Goal: Task Accomplishment & Management: Use online tool/utility

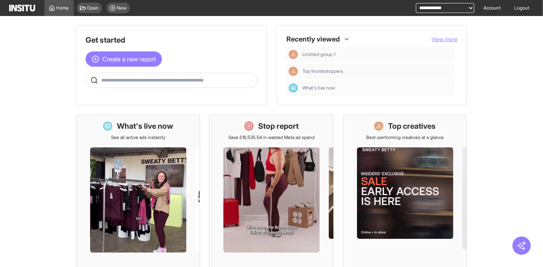
scroll to position [127, 0]
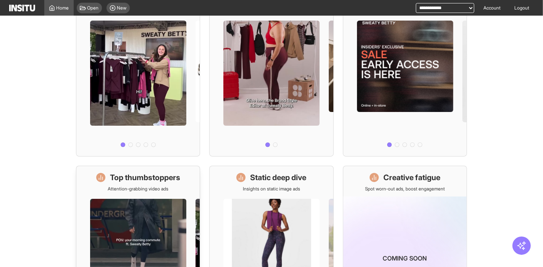
click at [140, 198] on div at bounding box center [137, 260] width 123 height 137
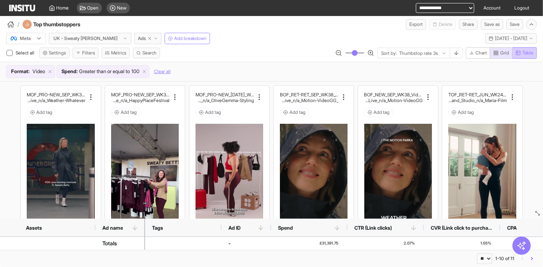
click at [531, 54] on span "Table" at bounding box center [527, 53] width 11 height 6
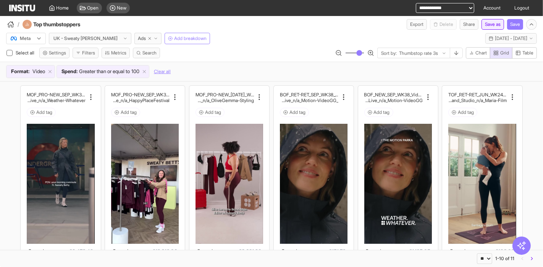
click at [484, 24] on button "Save as" at bounding box center [492, 24] width 23 height 11
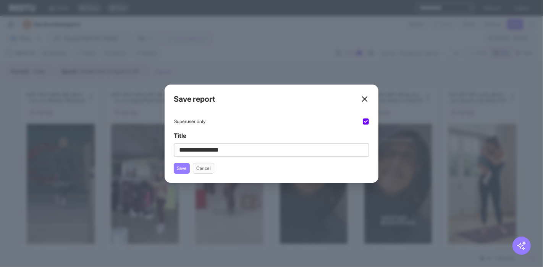
type input "**********"
click at [364, 97] on icon at bounding box center [364, 99] width 9 height 9
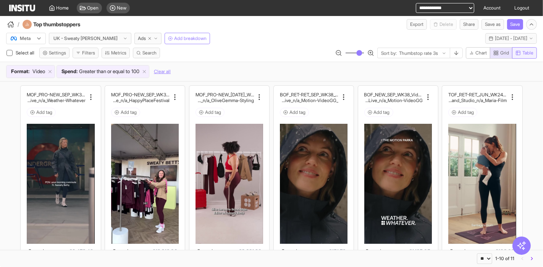
click at [525, 55] on span "Table" at bounding box center [527, 53] width 11 height 6
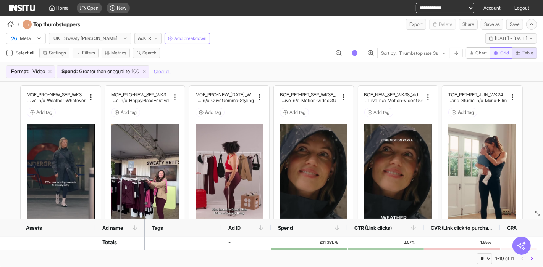
click at [500, 54] on span "Grid" at bounding box center [504, 53] width 9 height 6
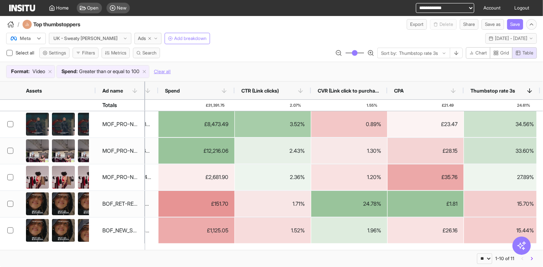
scroll to position [0, 113]
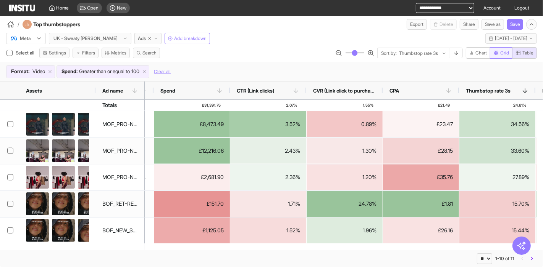
click at [522, 53] on span "Table" at bounding box center [527, 53] width 11 height 6
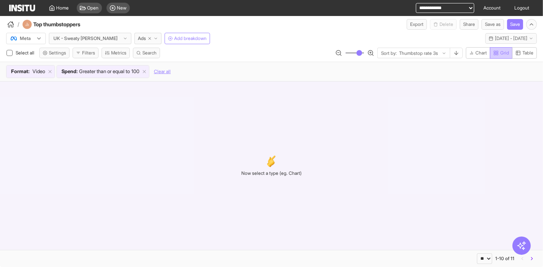
click at [506, 52] on span "Grid" at bounding box center [504, 53] width 9 height 6
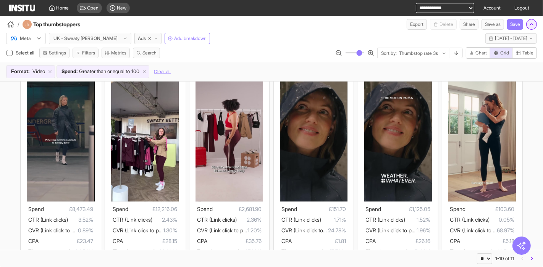
click at [533, 24] on icon "button" at bounding box center [531, 24] width 6 height 6
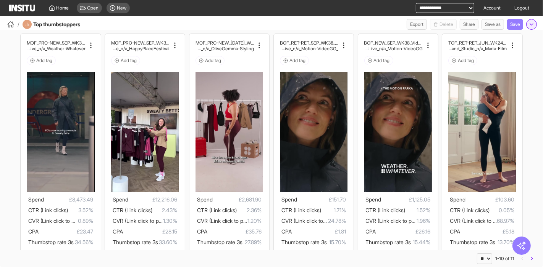
click at [532, 25] on icon "button" at bounding box center [531, 24] width 6 height 6
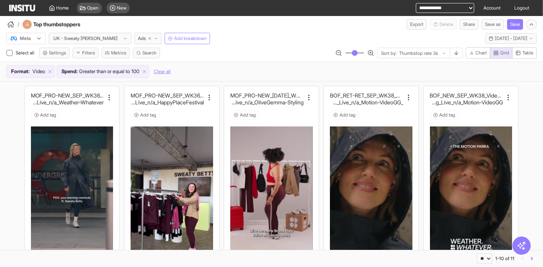
type input "**"
click at [349, 53] on input "range" at bounding box center [354, 53] width 19 height 1
click at [534, 26] on button "button" at bounding box center [531, 24] width 11 height 11
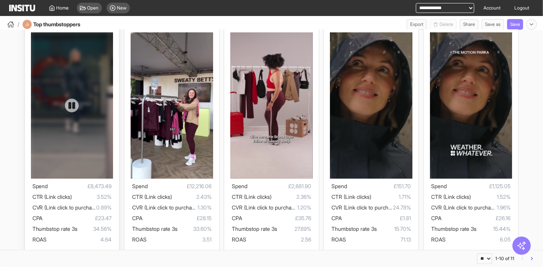
click at [69, 103] on icon at bounding box center [72, 106] width 8 height 8
click at [68, 102] on icon at bounding box center [72, 106] width 8 height 8
click at [90, 211] on span "CVR (Link click to purchase)" at bounding box center [65, 207] width 67 height 6
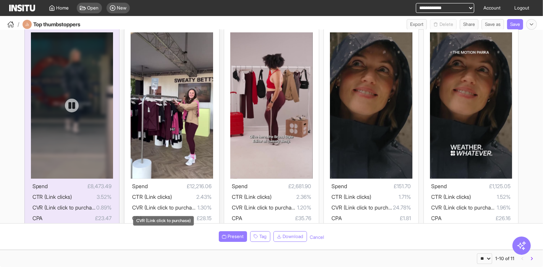
click at [181, 201] on span "2.43%" at bounding box center [192, 197] width 40 height 9
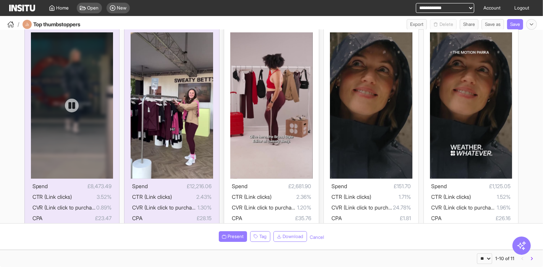
click at [245, 198] on span "CTR (Link clicks)" at bounding box center [252, 197] width 40 height 6
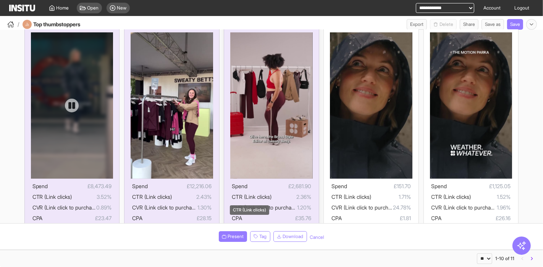
click at [251, 198] on span "CTR (Link clicks)" at bounding box center [252, 197] width 40 height 6
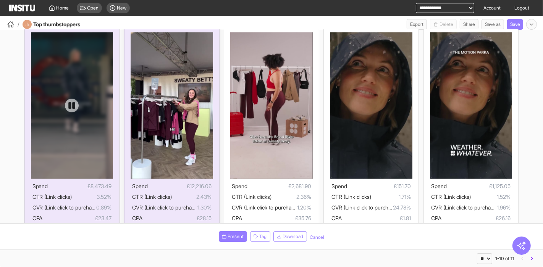
click at [187, 202] on ul "Spend £12,216.06 CTR (Link clicks) 2.43% CVR (Link click to purchase) 1.30% CPA…" at bounding box center [171, 213] width 79 height 63
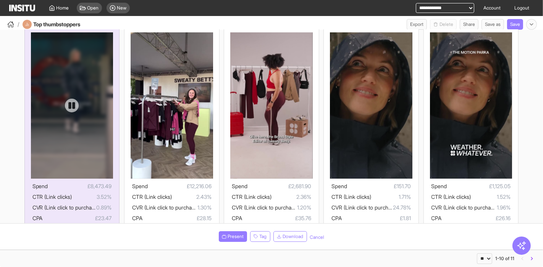
click at [120, 209] on div "MOF_PRO-NEW_SEP_WK36_Video_60sUnder_WeatherWhatever_O uterwear_MultiFran_SparkA…" at bounding box center [271, 259] width 543 height 544
click at [105, 210] on span "0.89%" at bounding box center [103, 207] width 15 height 9
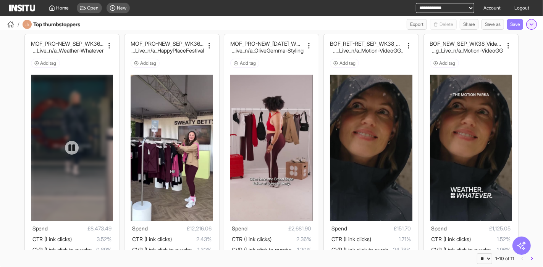
click at [532, 24] on polyline "button" at bounding box center [531, 25] width 3 height 2
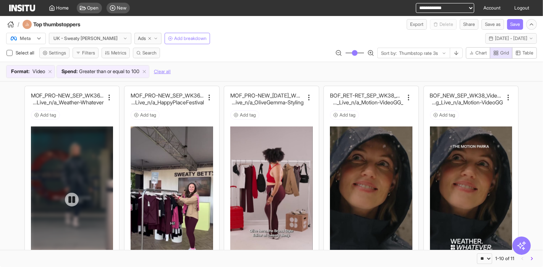
scroll to position [42, 0]
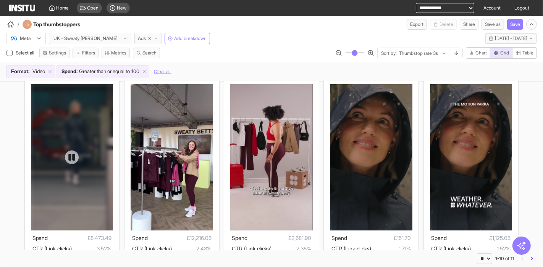
click at [138, 39] on span "Ads" at bounding box center [142, 38] width 8 height 6
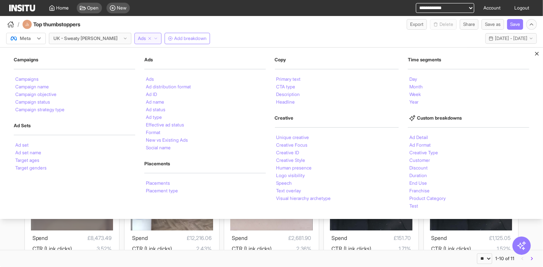
click at [138, 38] on span "Ads" at bounding box center [142, 38] width 8 height 6
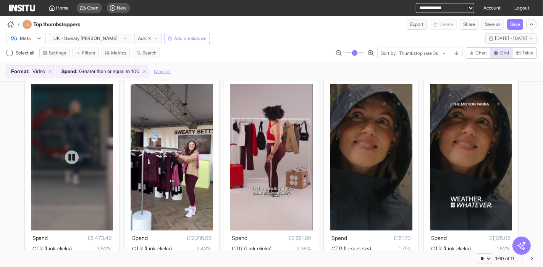
click at [138, 38] on span "Ads" at bounding box center [142, 38] width 8 height 6
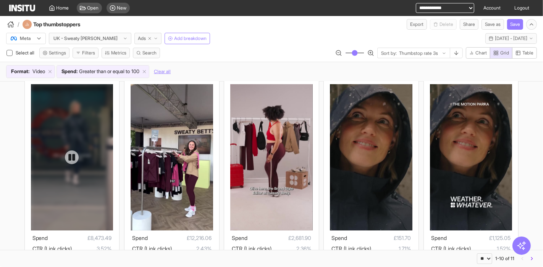
click at [138, 38] on span "Ads" at bounding box center [142, 38] width 8 height 6
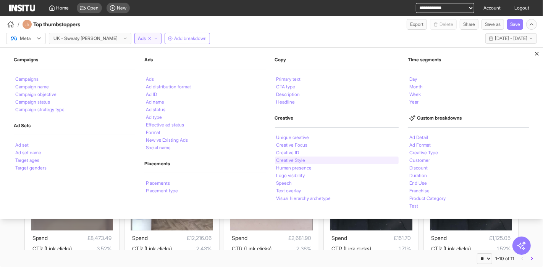
click at [304, 162] on div "Creative Style" at bounding box center [337, 161] width 124 height 8
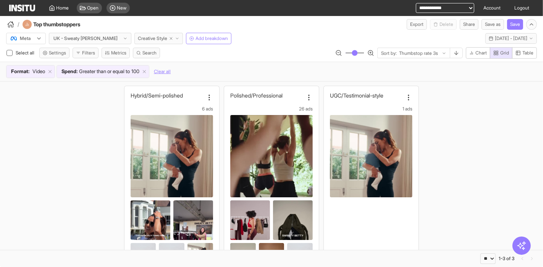
click at [138, 39] on span "Creative Style" at bounding box center [152, 38] width 29 height 6
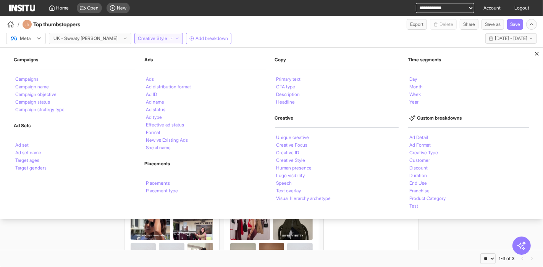
click at [138, 39] on span "Creative Style" at bounding box center [152, 38] width 29 height 6
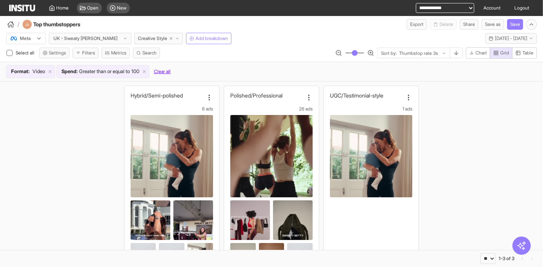
click at [171, 70] on button "Clear all" at bounding box center [162, 71] width 17 height 13
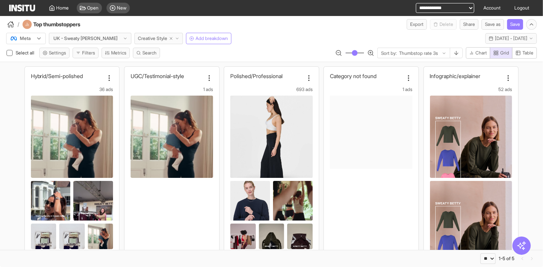
click at [141, 36] on span "Creative Style" at bounding box center [152, 38] width 29 height 6
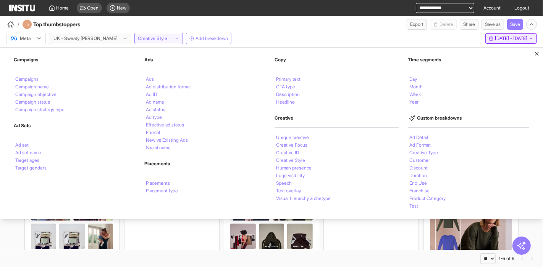
click at [500, 36] on span "4 Sep 25 - 17 Sep 25" at bounding box center [510, 38] width 32 height 6
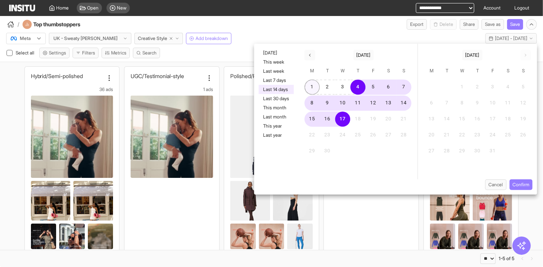
click at [316, 84] on button "1" at bounding box center [311, 87] width 15 height 15
click at [406, 101] on button "14" at bounding box center [403, 103] width 15 height 15
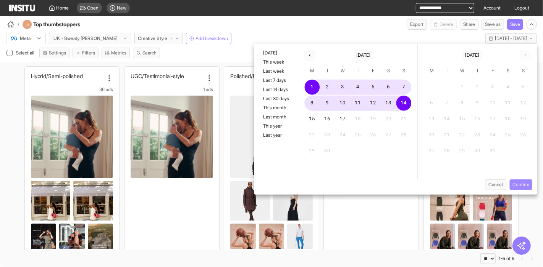
click at [528, 185] on button "Confirm" at bounding box center [520, 185] width 23 height 11
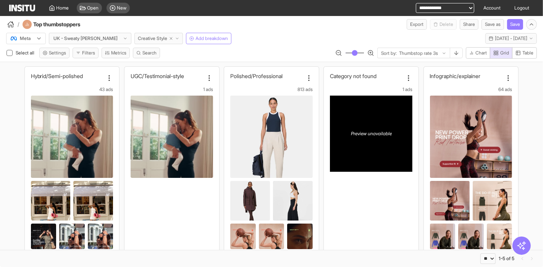
click at [138, 38] on span "Creative Style" at bounding box center [152, 38] width 29 height 6
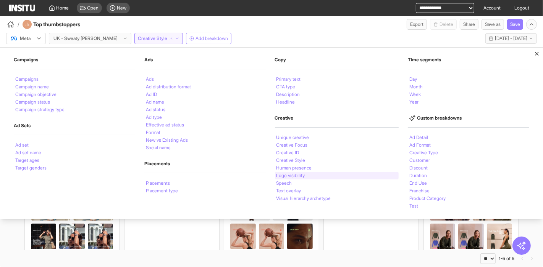
click at [301, 177] on li "Logo visibility" at bounding box center [290, 176] width 29 height 5
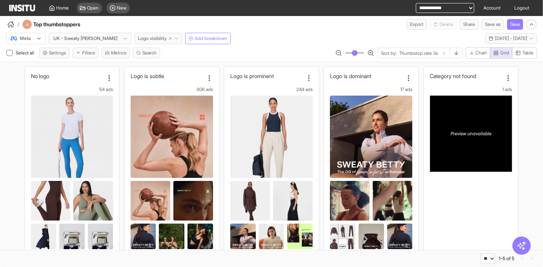
click at [138, 37] on span "Logo visibility" at bounding box center [152, 38] width 29 height 6
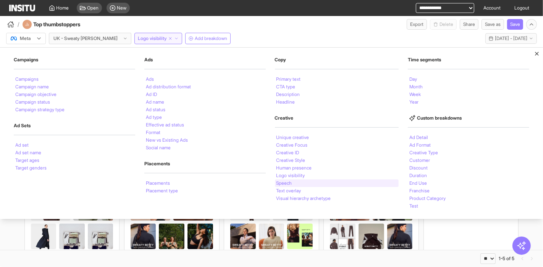
click at [341, 184] on div "Speech" at bounding box center [337, 184] width 124 height 8
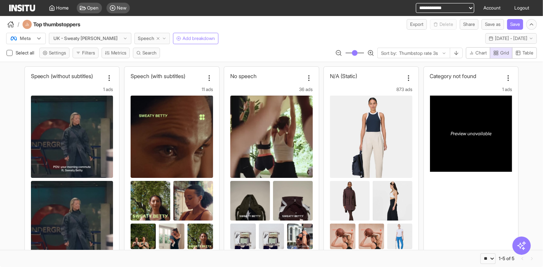
click at [138, 39] on span "Speech" at bounding box center [146, 38] width 16 height 6
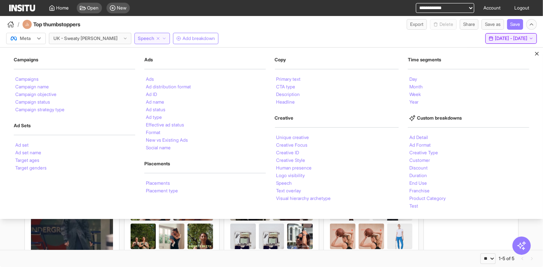
click at [495, 39] on span "1 Sep 25 - 14 Sep 25" at bounding box center [510, 38] width 32 height 6
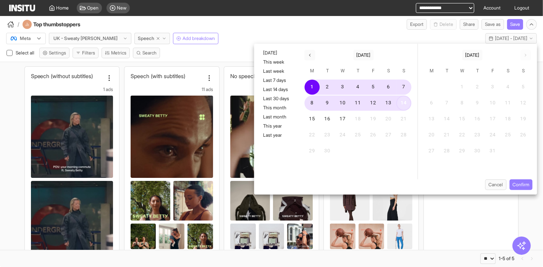
click at [402, 100] on button "14" at bounding box center [403, 103] width 15 height 15
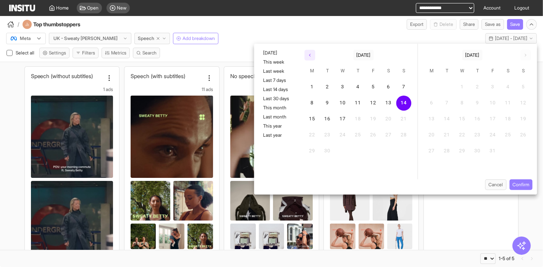
click at [308, 52] on button "button" at bounding box center [309, 55] width 11 height 11
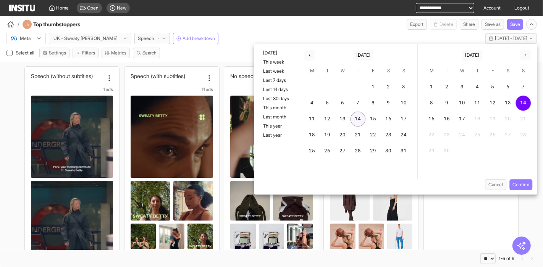
click at [361, 118] on button "14" at bounding box center [357, 119] width 15 height 15
click at [523, 101] on button "14" at bounding box center [522, 103] width 15 height 15
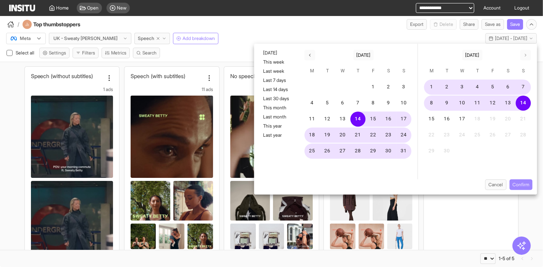
click at [523, 184] on button "Confirm" at bounding box center [520, 185] width 23 height 11
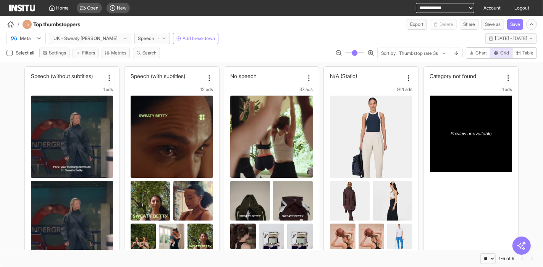
click at [84, 50] on button "Filters" at bounding box center [85, 53] width 26 height 11
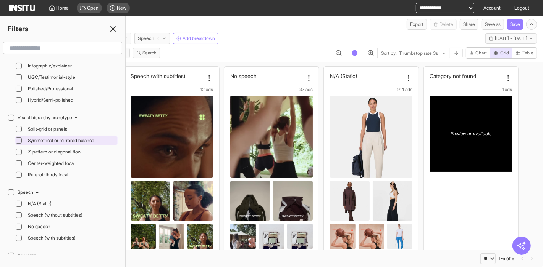
scroll to position [890, 0]
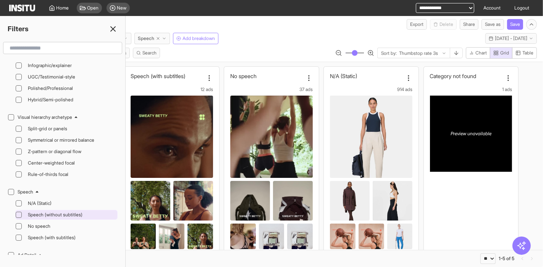
click at [46, 212] on span "Speech (without subtitles)" at bounding box center [72, 215] width 88 height 6
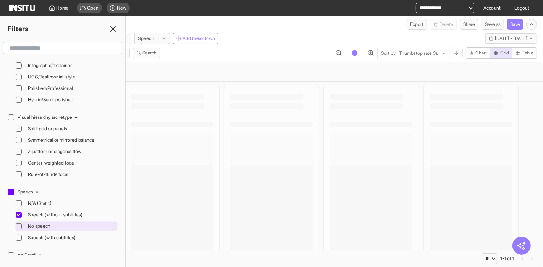
drag, startPoint x: 53, startPoint y: 208, endPoint x: 56, endPoint y: 211, distance: 4.3
click at [53, 224] on span "No speech" at bounding box center [72, 227] width 88 height 6
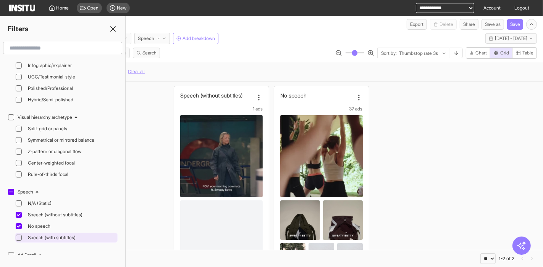
click at [68, 235] on span "Speech (with subtitles)" at bounding box center [72, 238] width 88 height 6
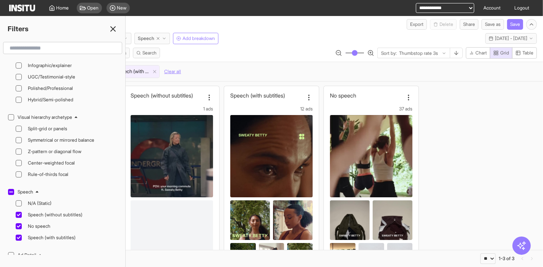
click at [114, 27] on icon at bounding box center [112, 28] width 9 height 9
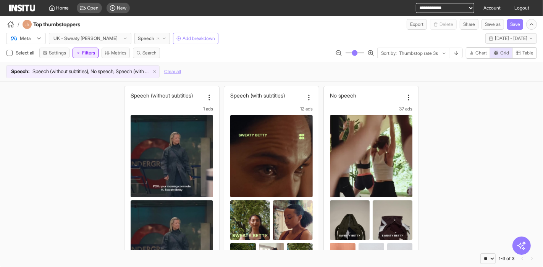
click at [89, 53] on button "Filters" at bounding box center [85, 53] width 26 height 11
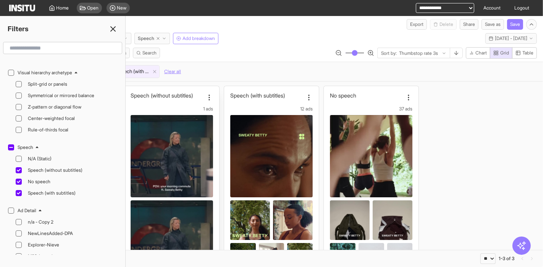
scroll to position [932, 0]
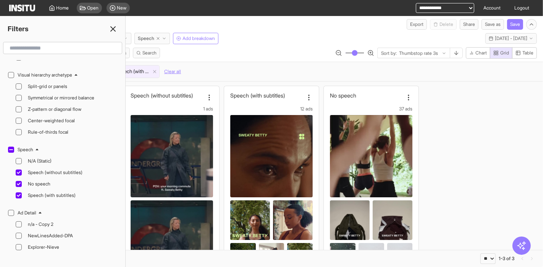
click at [31, 210] on h2 "Ad Detail" at bounding box center [27, 213] width 19 height 6
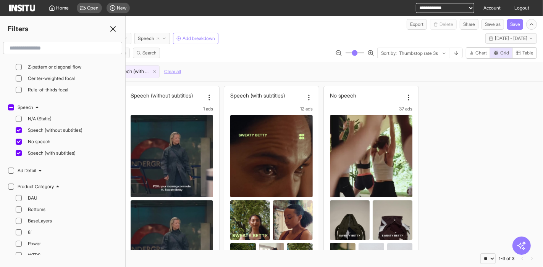
click at [49, 184] on h2 "Product Category" at bounding box center [36, 187] width 36 height 6
click at [40, 200] on h2 "Creative Type" at bounding box center [32, 203] width 29 height 6
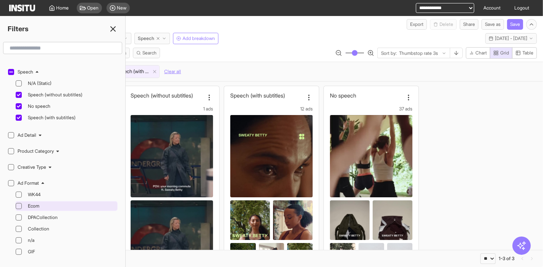
scroll to position [1017, 0]
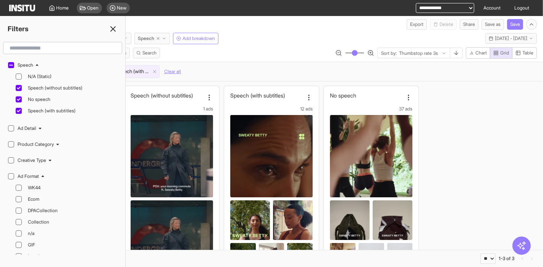
click at [39, 174] on h2 "Ad Format" at bounding box center [28, 177] width 21 height 6
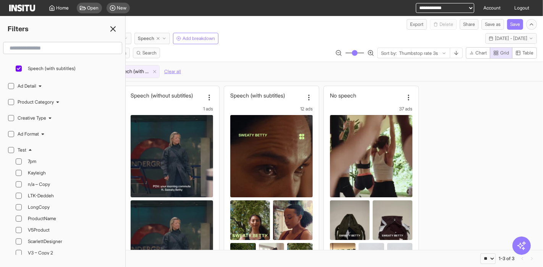
click at [29, 148] on icon at bounding box center [30, 150] width 5 height 5
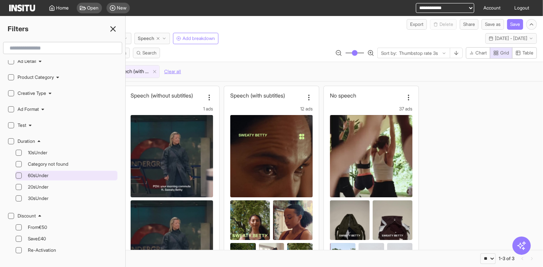
scroll to position [1102, 0]
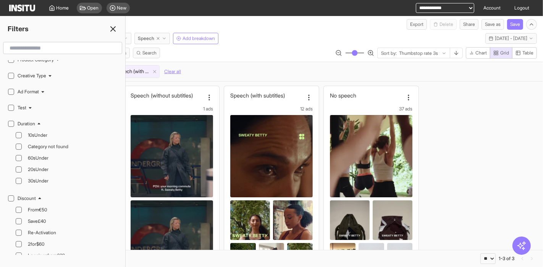
click at [38, 122] on icon at bounding box center [39, 124] width 5 height 5
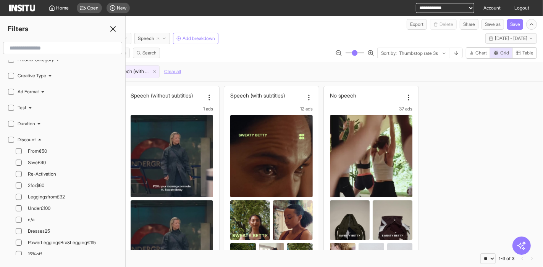
click at [36, 137] on h2 "Discount" at bounding box center [27, 140] width 18 height 6
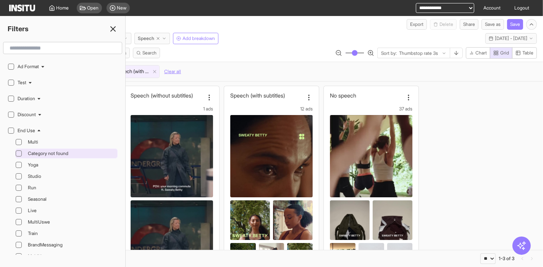
scroll to position [1145, 0]
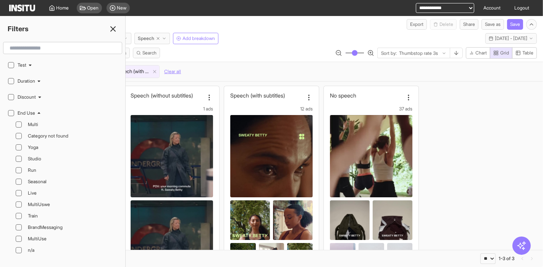
click at [32, 110] on h2 "End Use" at bounding box center [27, 113] width 18 height 6
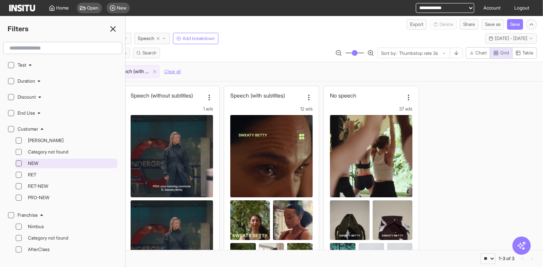
click at [33, 161] on span "NEW" at bounding box center [72, 164] width 88 height 6
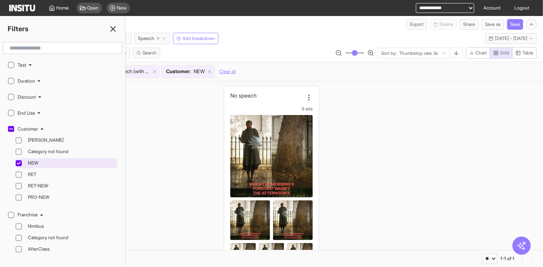
click at [33, 161] on span "NEW" at bounding box center [72, 164] width 88 height 6
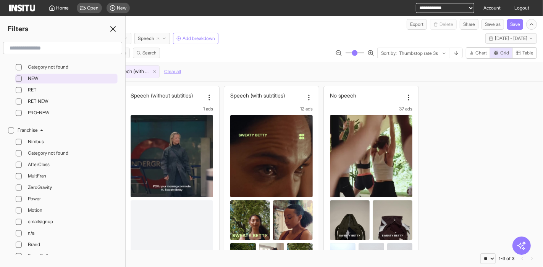
scroll to position [1145, 0]
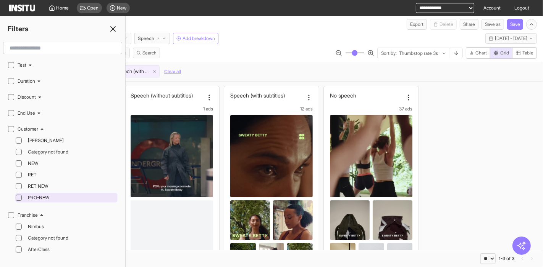
click at [43, 195] on span "PRO-NEW" at bounding box center [72, 198] width 88 height 6
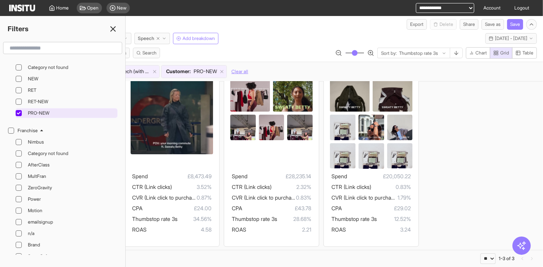
scroll to position [1145, 0]
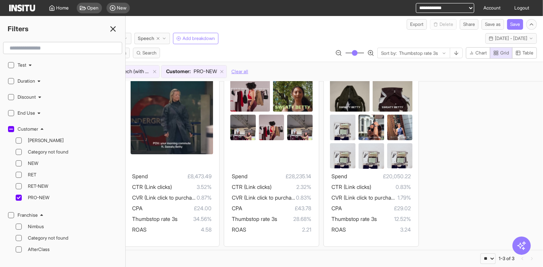
click at [36, 213] on h2 "Franchise" at bounding box center [28, 216] width 20 height 6
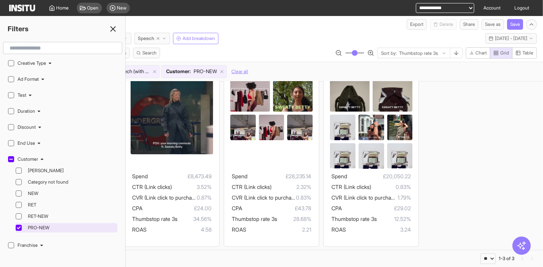
scroll to position [1102, 0]
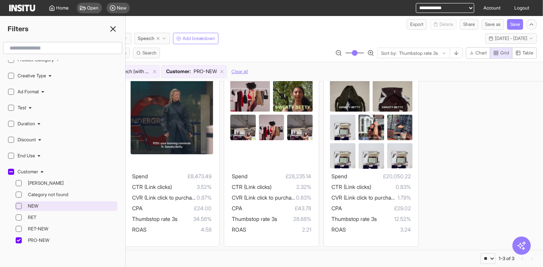
click at [33, 203] on span "NEW" at bounding box center [72, 206] width 88 height 6
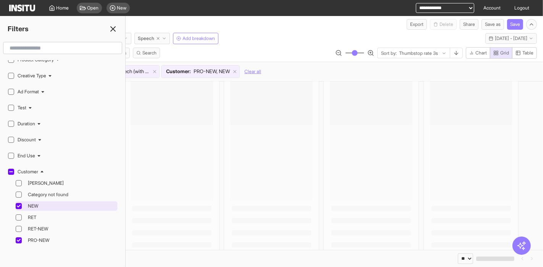
scroll to position [129, 0]
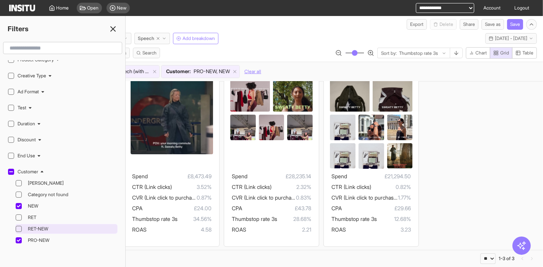
click at [55, 226] on span "RET-NEW" at bounding box center [72, 229] width 88 height 6
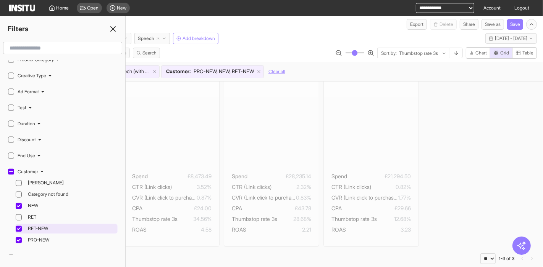
scroll to position [129, 0]
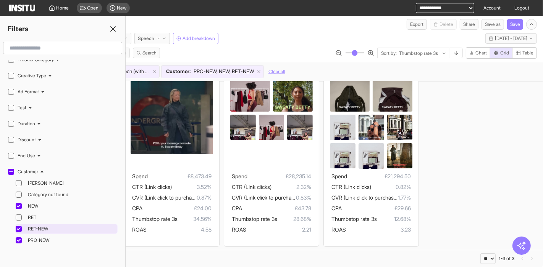
click at [55, 226] on span "RET-NEW" at bounding box center [72, 229] width 88 height 6
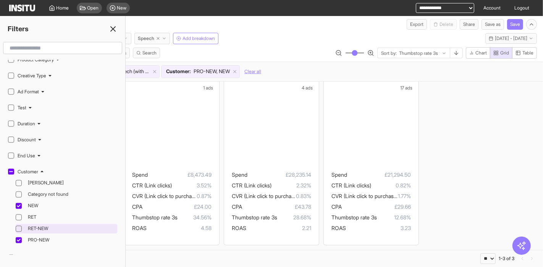
scroll to position [129, 0]
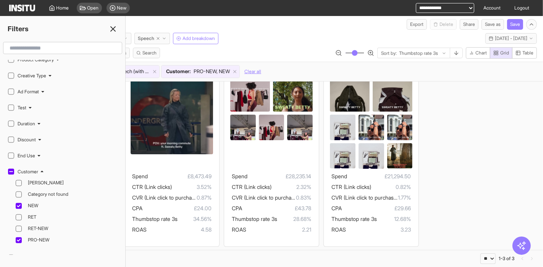
click at [113, 31] on icon at bounding box center [112, 28] width 9 height 9
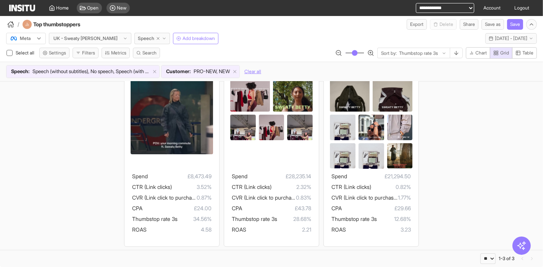
scroll to position [0, 0]
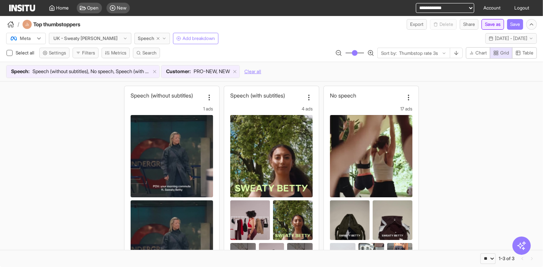
click at [493, 27] on button "Save as" at bounding box center [492, 24] width 23 height 11
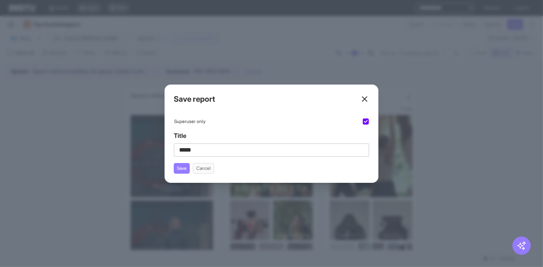
type input "******"
click at [209, 169] on button "Cancel" at bounding box center [203, 168] width 21 height 11
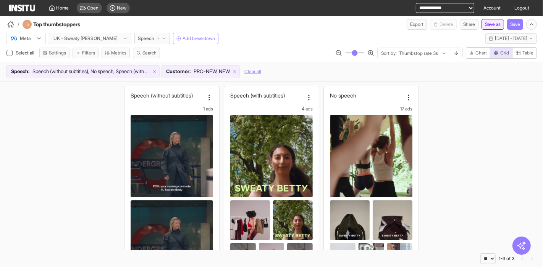
click at [491, 26] on button "Save as" at bounding box center [492, 24] width 23 height 11
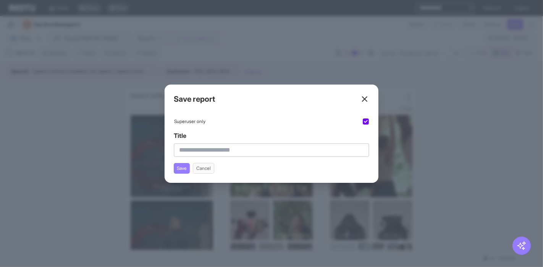
click at [270, 150] on input "Title" at bounding box center [271, 150] width 195 height 14
type input "******"
type input "**********"
click at [181, 171] on button "Save" at bounding box center [182, 168] width 16 height 11
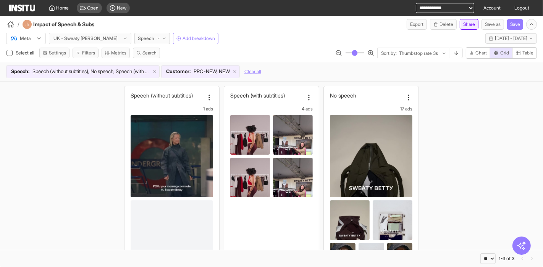
click at [463, 23] on button "Share" at bounding box center [468, 24] width 19 height 11
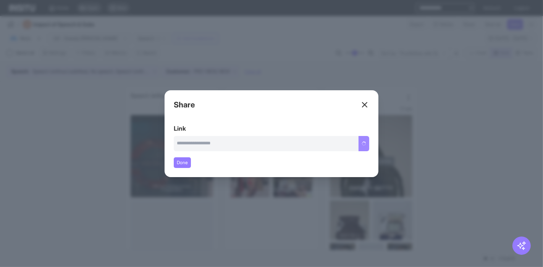
type input "**********"
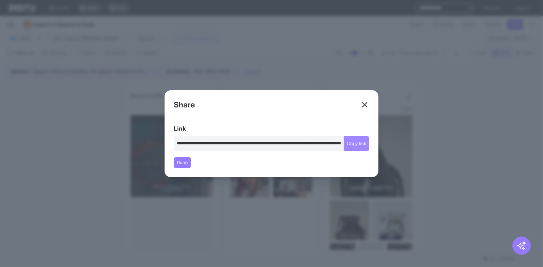
click at [356, 146] on button "Copy link" at bounding box center [356, 143] width 26 height 15
click at [439, 140] on div "Close overlay" at bounding box center [271, 133] width 543 height 267
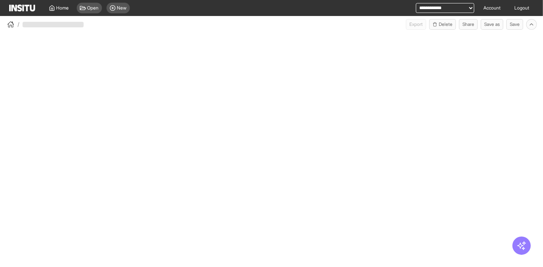
select select "**"
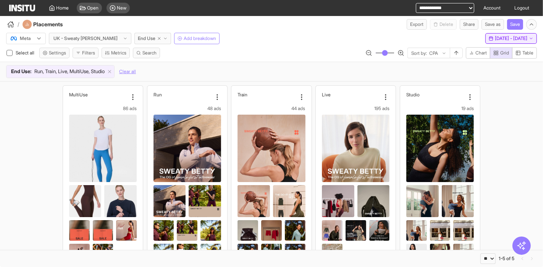
click at [504, 33] on button "Thu 4 - Thu 18 Sep, 2025 4 Sep 25 - 18 Sep 25" at bounding box center [511, 38] width 52 height 11
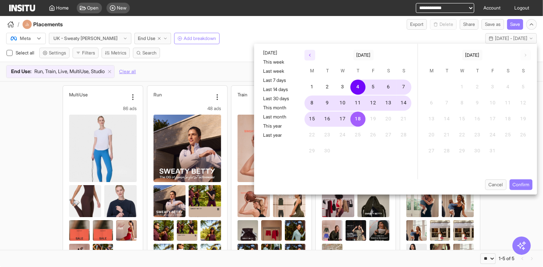
click at [312, 56] on icon "button" at bounding box center [309, 55] width 5 height 5
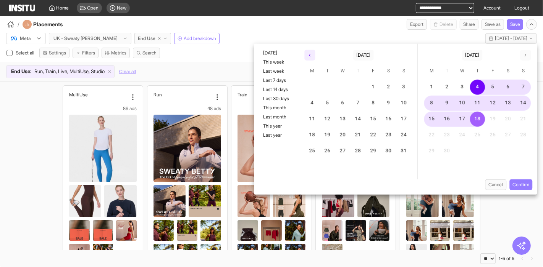
click at [312, 56] on icon "button" at bounding box center [309, 55] width 5 height 5
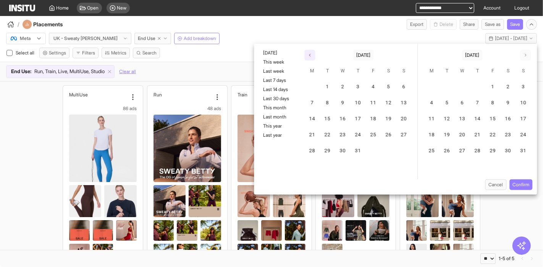
click at [312, 56] on icon "button" at bounding box center [309, 55] width 5 height 5
click at [491, 131] on button "25" at bounding box center [492, 135] width 15 height 15
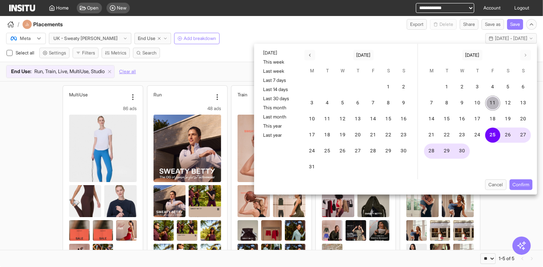
click at [491, 97] on button "11" at bounding box center [492, 103] width 15 height 15
click at [495, 132] on button "25" at bounding box center [492, 135] width 15 height 15
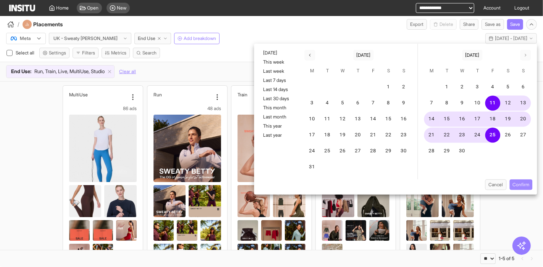
click at [518, 187] on button "Confirm" at bounding box center [520, 185] width 23 height 11
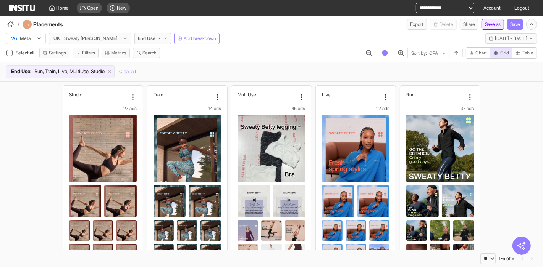
click at [494, 25] on button "Save as" at bounding box center [492, 24] width 23 height 11
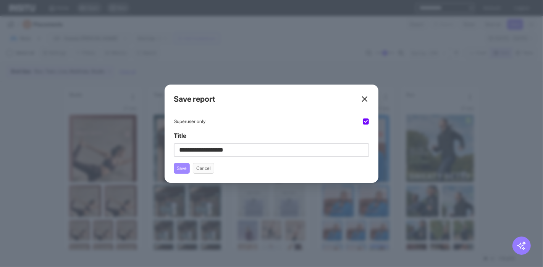
type input "**********"
click at [180, 167] on button "Save" at bounding box center [182, 168] width 16 height 11
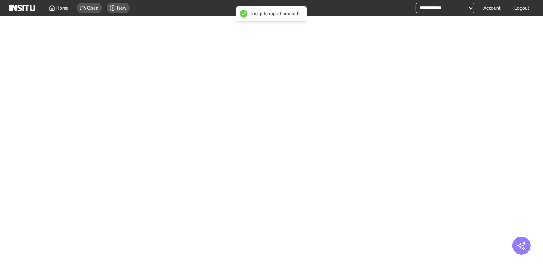
select select "**"
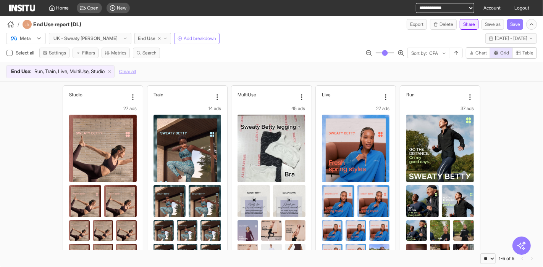
click at [467, 27] on button "Share" at bounding box center [468, 24] width 19 height 11
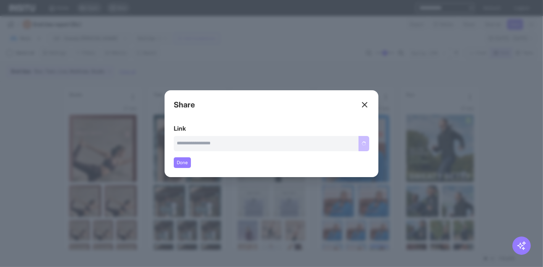
type input "**********"
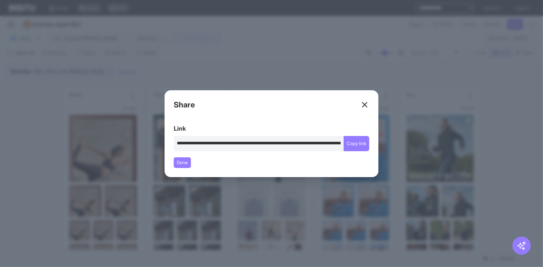
drag, startPoint x: 357, startPoint y: 144, endPoint x: 335, endPoint y: 119, distance: 33.7
click at [357, 143] on button "Copy link" at bounding box center [356, 143] width 26 height 15
click at [299, 40] on div "Close overlay" at bounding box center [271, 133] width 543 height 267
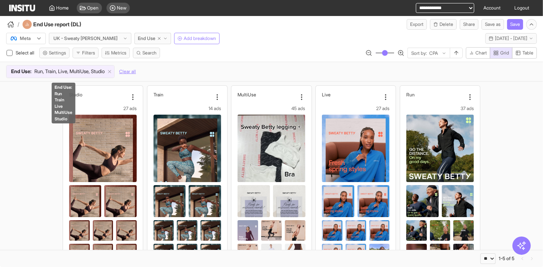
click at [76, 69] on span "Run, Train, Live, MultiUse, Studio" at bounding box center [69, 72] width 70 height 8
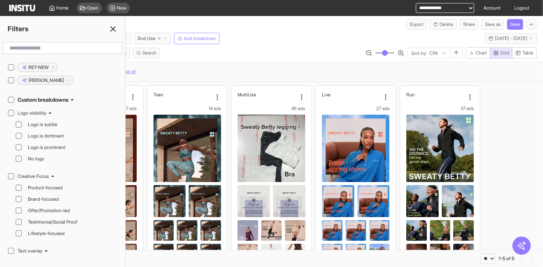
scroll to position [551, 0]
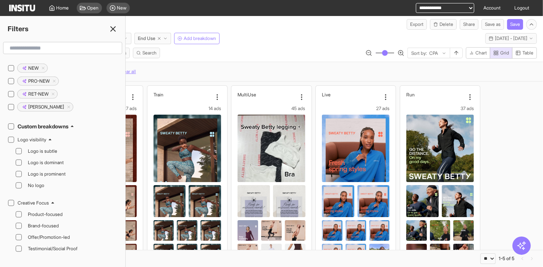
click at [57, 123] on h2 "Custom breakdowns" at bounding box center [43, 127] width 51 height 8
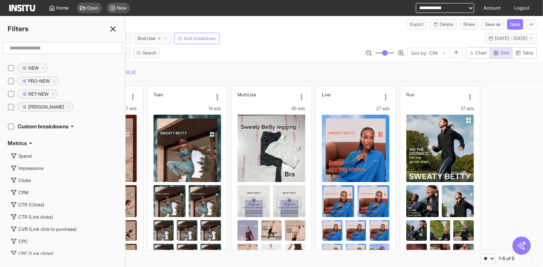
click at [57, 123] on h2 "Custom breakdowns" at bounding box center [43, 127] width 51 height 8
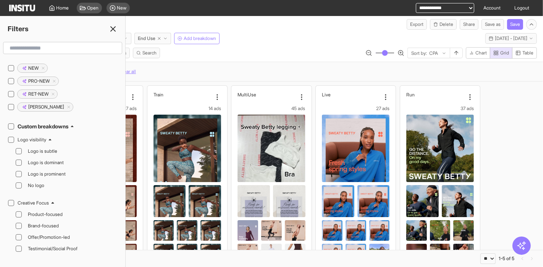
click at [51, 47] on input "text" at bounding box center [62, 48] width 112 height 14
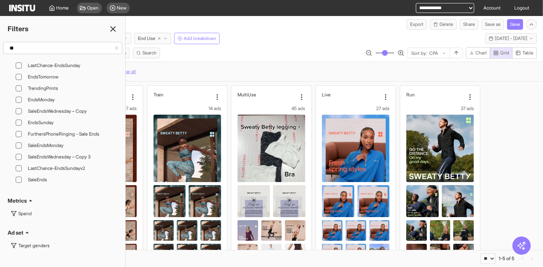
type input "***"
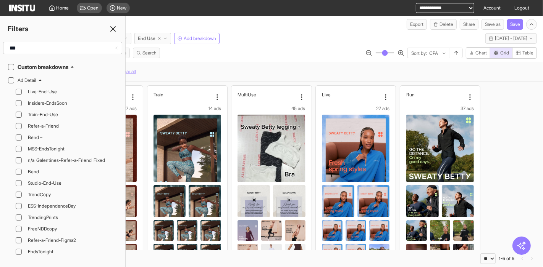
scroll to position [0, 0]
drag, startPoint x: 28, startPoint y: 48, endPoint x: 7, endPoint y: 48, distance: 21.4
click at [7, 48] on input "***" at bounding box center [60, 48] width 108 height 14
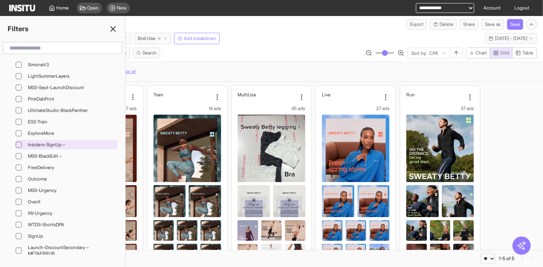
scroll to position [3613, 0]
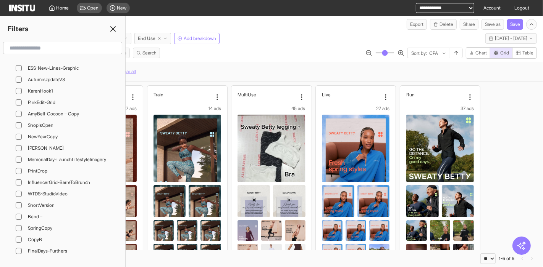
click at [113, 31] on icon at bounding box center [112, 28] width 9 height 9
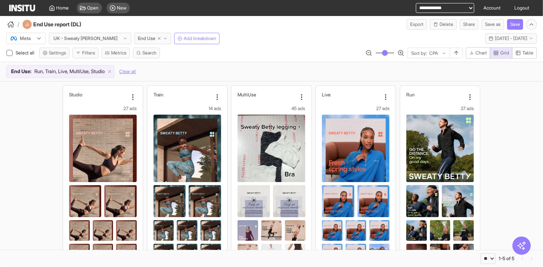
click at [81, 69] on span "Run, Train, Live, MultiUse, Studio" at bounding box center [69, 72] width 70 height 8
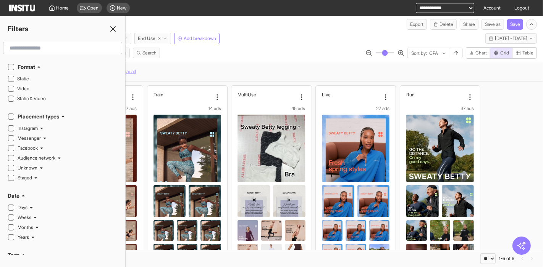
click at [115, 28] on icon at bounding box center [112, 28] width 9 height 9
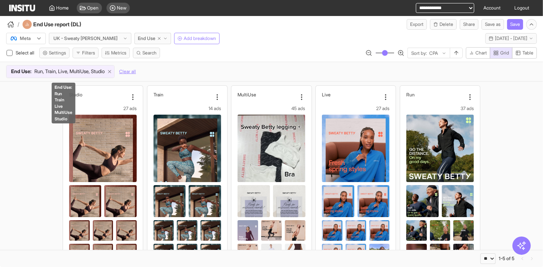
click at [112, 71] on icon at bounding box center [109, 71] width 5 height 5
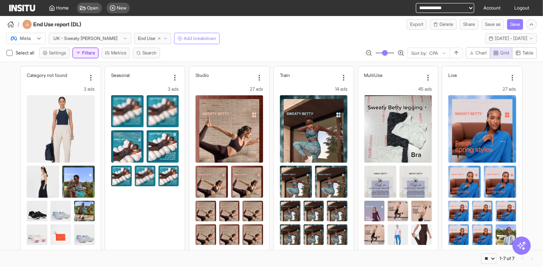
click at [81, 54] on button "Filters" at bounding box center [85, 53] width 26 height 11
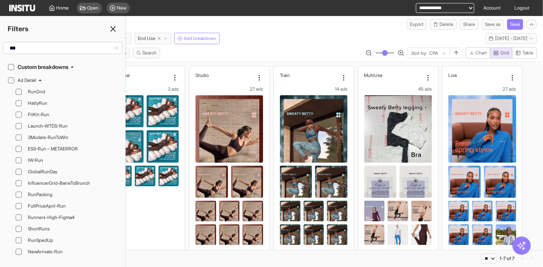
type input "***"
click at [34, 81] on h2 "Ad Detail" at bounding box center [27, 80] width 19 height 6
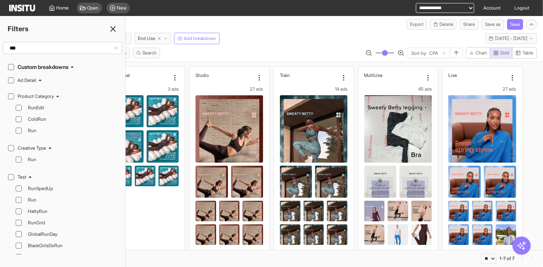
click at [37, 96] on h2 "Product Category" at bounding box center [36, 96] width 36 height 6
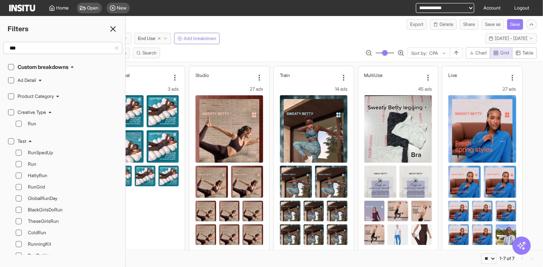
click at [37, 96] on h2 "Product Category" at bounding box center [36, 96] width 36 height 6
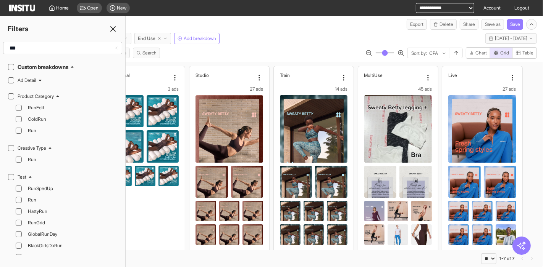
click at [39, 95] on h2 "Product Category" at bounding box center [36, 96] width 36 height 6
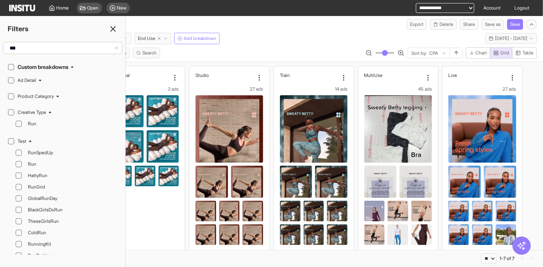
click at [34, 111] on h2 "Creative Type" at bounding box center [32, 112] width 29 height 6
click at [27, 126] on div "Test" at bounding box center [68, 129] width 100 height 6
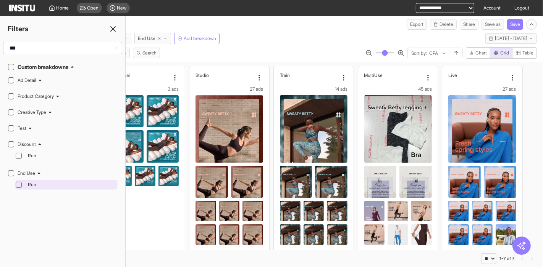
click at [25, 184] on div "Run" at bounding box center [70, 184] width 91 height 9
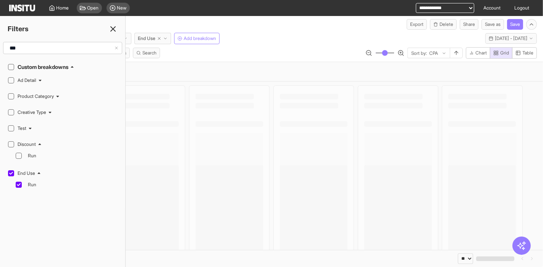
click at [113, 27] on icon at bounding box center [112, 28] width 9 height 9
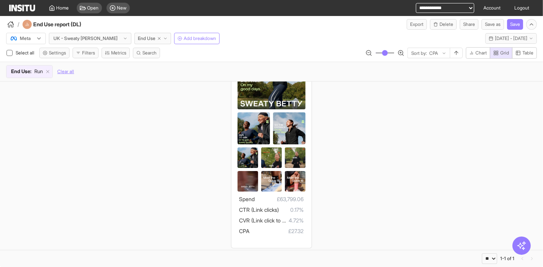
scroll to position [74, 0]
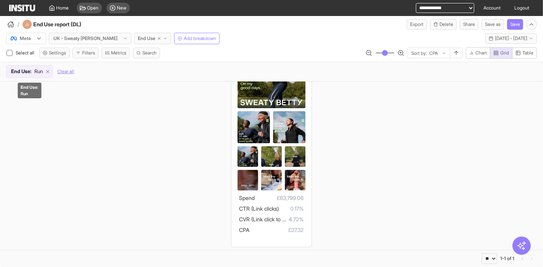
click at [50, 71] on icon at bounding box center [47, 71] width 5 height 5
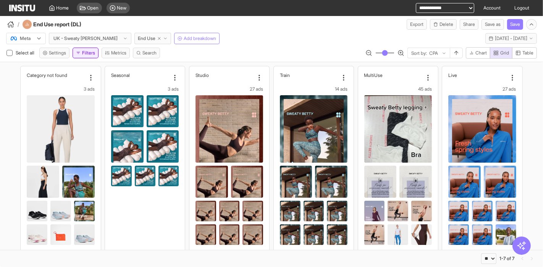
click at [90, 54] on button "Filters" at bounding box center [85, 53] width 26 height 11
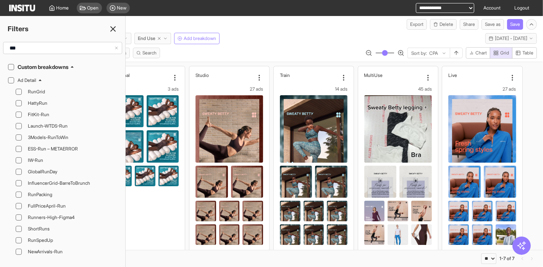
click at [38, 80] on icon at bounding box center [40, 80] width 5 height 5
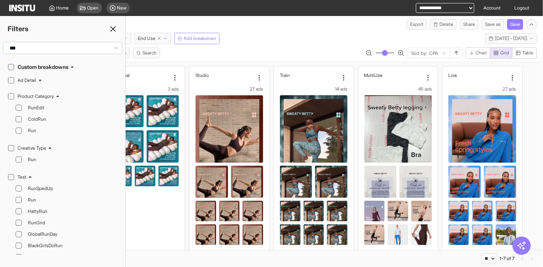
click at [38, 93] on h2 "Product Category" at bounding box center [36, 96] width 36 height 6
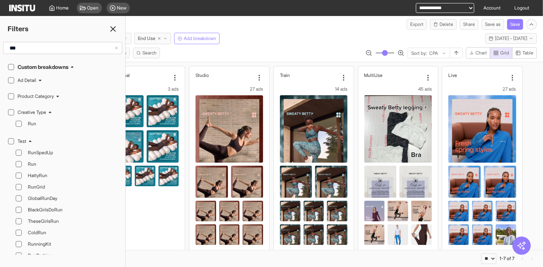
click at [36, 106] on div "Creative Type Run" at bounding box center [63, 119] width 110 height 26
click at [36, 110] on h2 "Creative Type" at bounding box center [32, 112] width 29 height 6
click at [24, 126] on h2 "Test" at bounding box center [22, 129] width 9 height 6
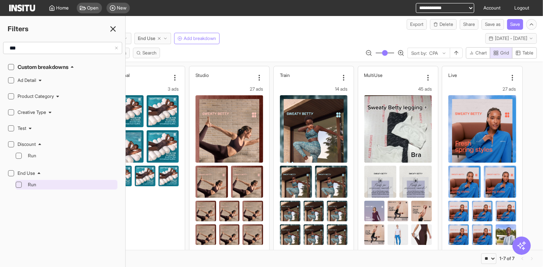
click at [25, 184] on div "Run" at bounding box center [70, 184] width 91 height 9
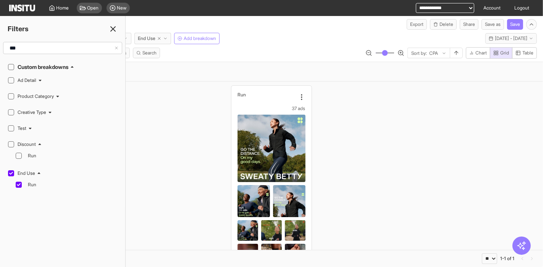
click at [111, 28] on icon at bounding box center [112, 28] width 9 height 9
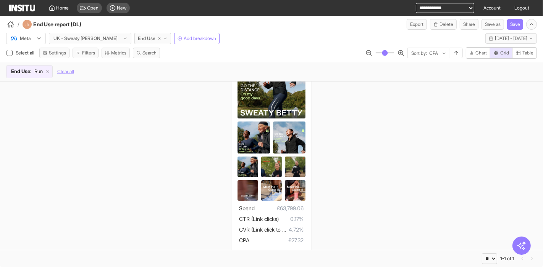
scroll to position [74, 0]
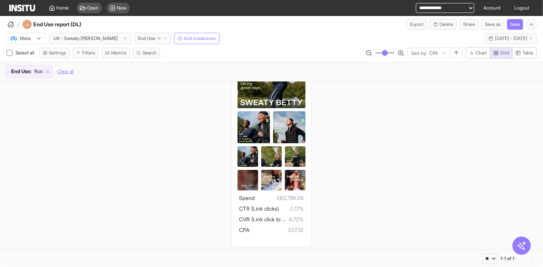
click at [138, 39] on span "End Use" at bounding box center [147, 38] width 18 height 6
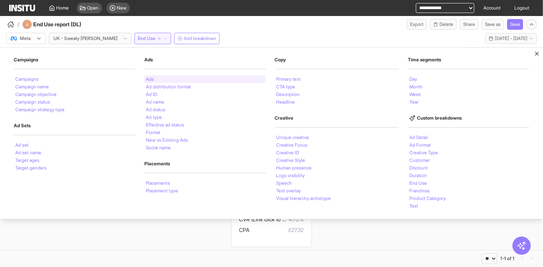
click at [153, 78] on li "Ads" at bounding box center [150, 79] width 8 height 5
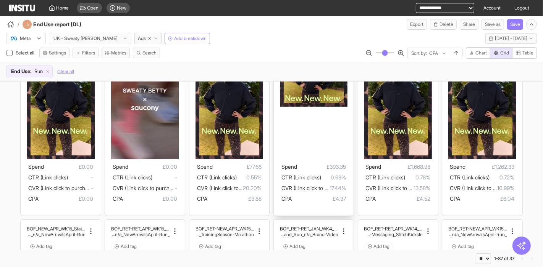
scroll to position [42, 0]
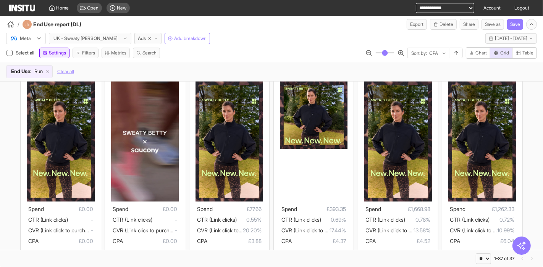
click at [54, 57] on button "Settings" at bounding box center [54, 53] width 30 height 11
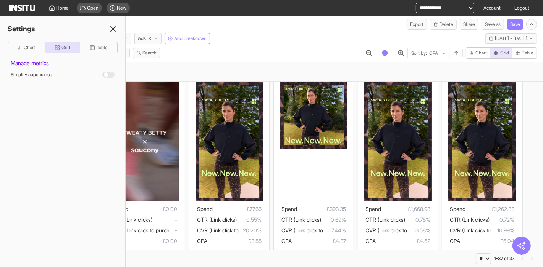
click at [108, 26] on div "Settings" at bounding box center [62, 29] width 125 height 11
click at [114, 31] on icon at bounding box center [112, 28] width 9 height 9
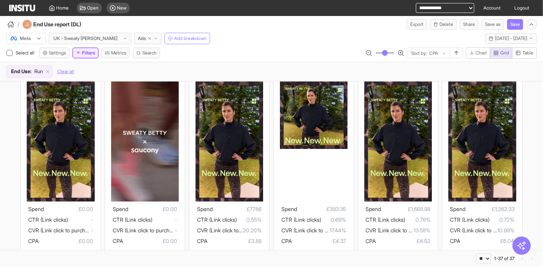
click at [85, 53] on button "Filters" at bounding box center [85, 53] width 26 height 11
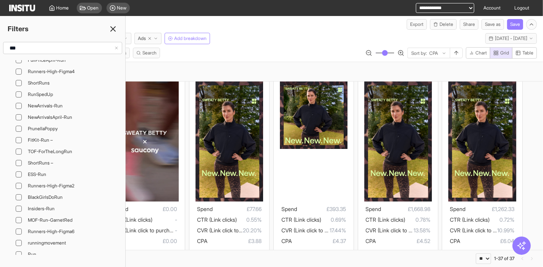
scroll to position [0, 0]
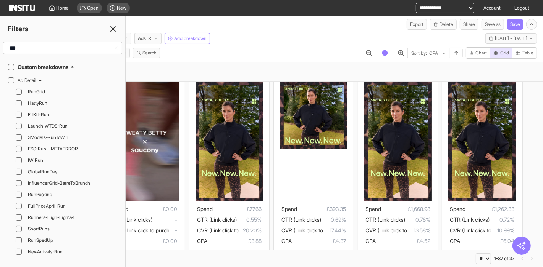
click at [117, 49] on icon at bounding box center [116, 48] width 5 height 5
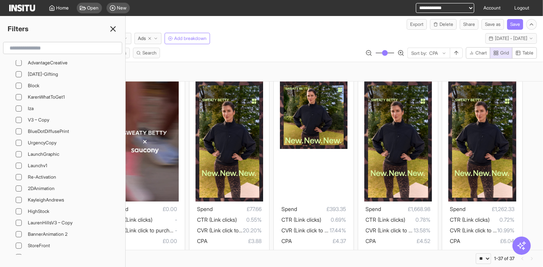
scroll to position [29216, 0]
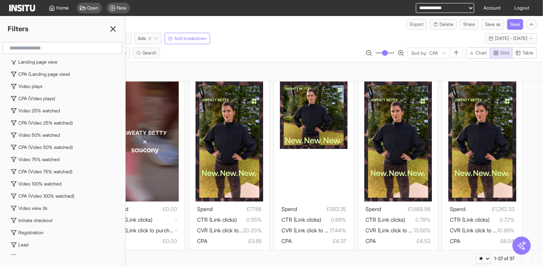
click at [113, 29] on line at bounding box center [113, 29] width 5 height 5
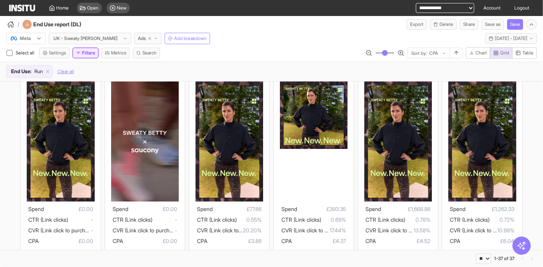
click at [89, 52] on button "Filters" at bounding box center [85, 53] width 26 height 11
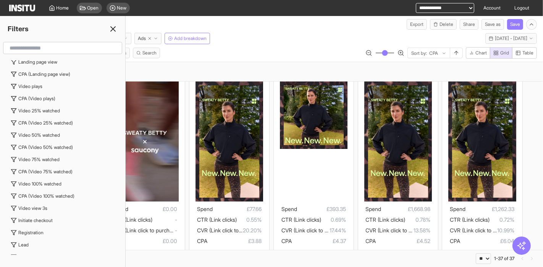
click at [113, 27] on icon at bounding box center [112, 28] width 9 height 9
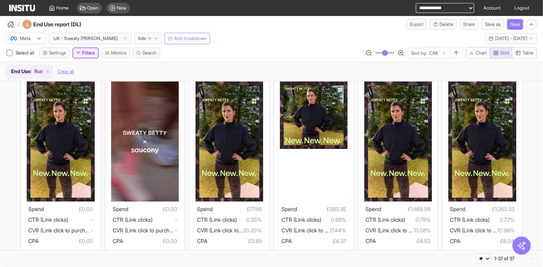
click at [89, 56] on button "Filters" at bounding box center [85, 53] width 26 height 11
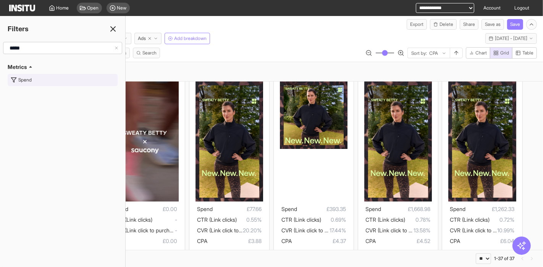
type input "*****"
click at [52, 80] on button "Spend" at bounding box center [63, 80] width 110 height 12
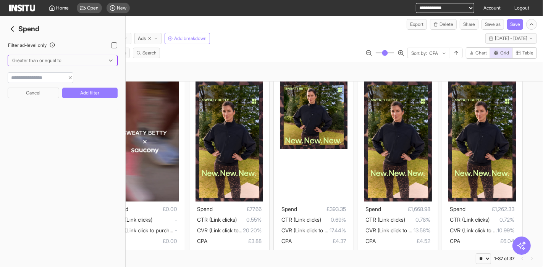
click at [52, 63] on div at bounding box center [57, 61] width 92 height 8
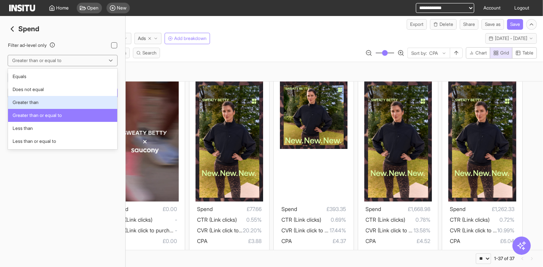
click at [44, 104] on span "Greater than" at bounding box center [63, 102] width 100 height 7
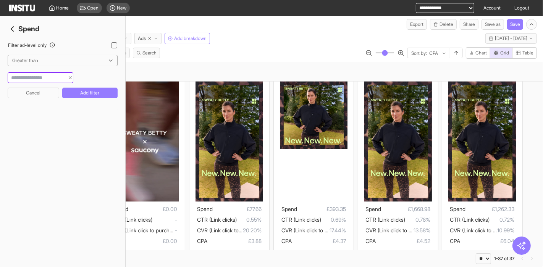
click at [41, 76] on input "number" at bounding box center [36, 78] width 56 height 8
type input "***"
click at [87, 98] on button "Add filter" at bounding box center [89, 93] width 55 height 11
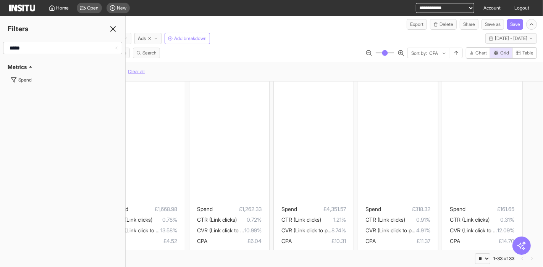
click at [118, 35] on div "Filters ***** Metrics Spend" at bounding box center [63, 141] width 126 height 251
click at [112, 29] on line at bounding box center [113, 29] width 5 height 5
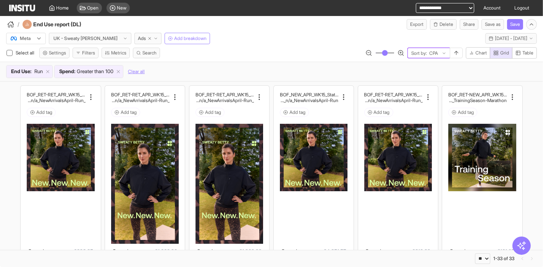
click at [437, 55] on div at bounding box center [433, 54] width 10 height 8
type input "***"
click at [441, 111] on span "CTR (Link clicks)" at bounding box center [429, 106] width 31 height 14
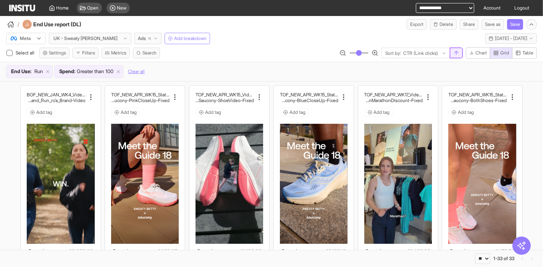
click at [456, 53] on line "button" at bounding box center [456, 52] width 0 height 3
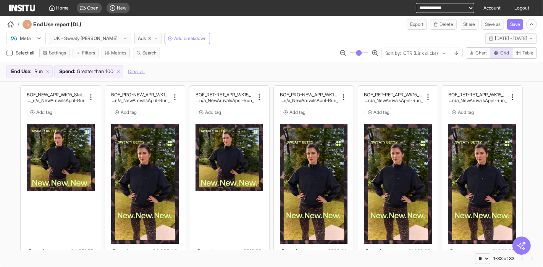
click at [138, 37] on span "Ads" at bounding box center [142, 38] width 8 height 6
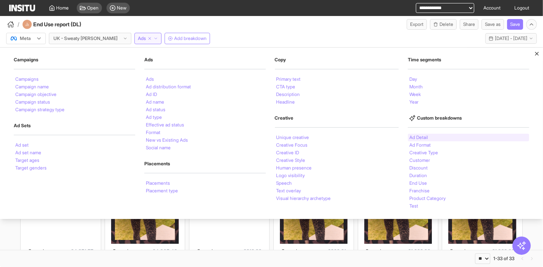
click at [436, 135] on div "Ad Detail" at bounding box center [467, 138] width 121 height 8
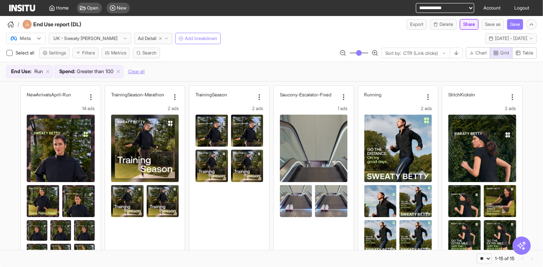
click at [464, 26] on button "Share" at bounding box center [468, 24] width 19 height 11
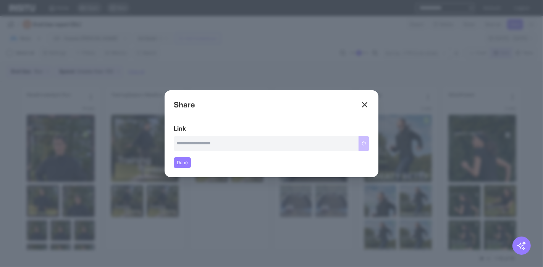
type input "**********"
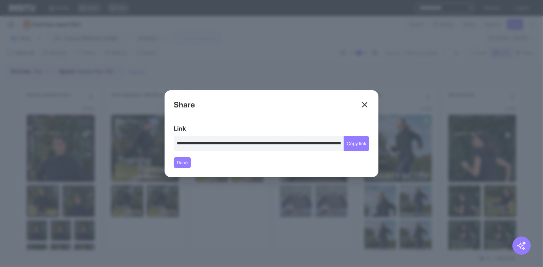
click at [362, 105] on icon at bounding box center [364, 104] width 9 height 9
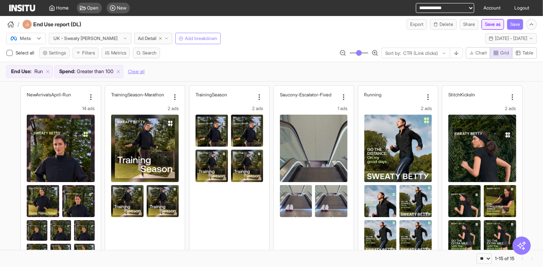
click at [493, 24] on button "Save as" at bounding box center [492, 24] width 23 height 11
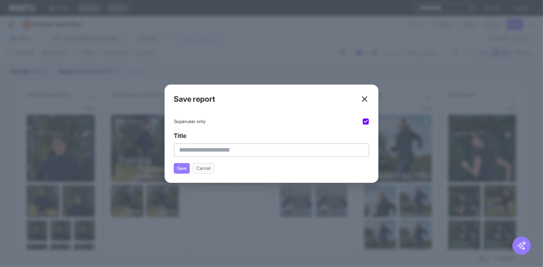
click at [211, 151] on input "Title" at bounding box center [271, 150] width 195 height 14
type input "**********"
click at [177, 167] on button "Save" at bounding box center [182, 168] width 16 height 11
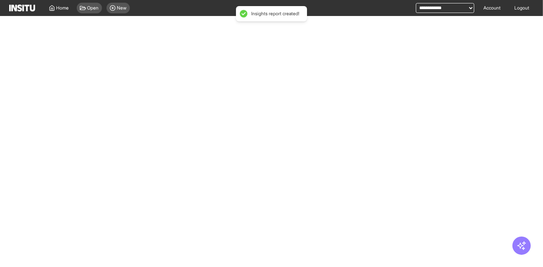
select select "**"
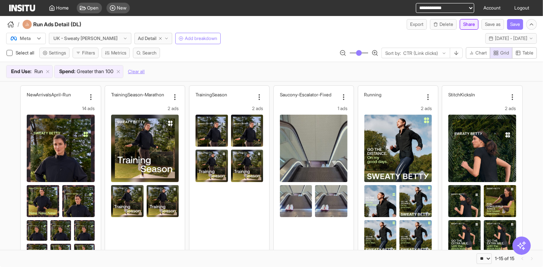
click at [465, 24] on button "Share" at bounding box center [468, 24] width 19 height 11
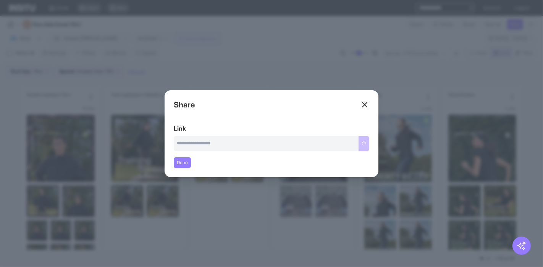
type input "**********"
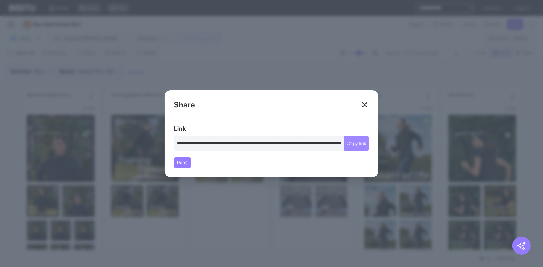
click at [357, 144] on button "Copy link" at bounding box center [356, 143] width 26 height 15
click at [363, 103] on line at bounding box center [364, 105] width 5 height 5
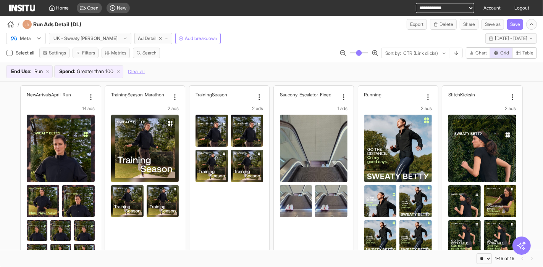
click at [138, 41] on span "Ad Detail" at bounding box center [147, 38] width 19 height 6
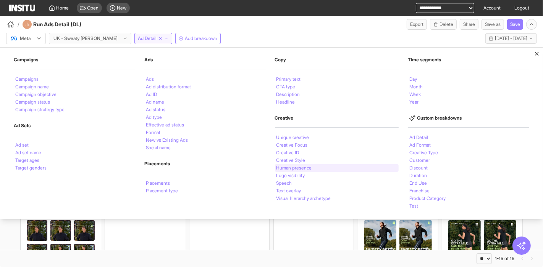
click at [334, 166] on div "Human presence" at bounding box center [337, 168] width 124 height 8
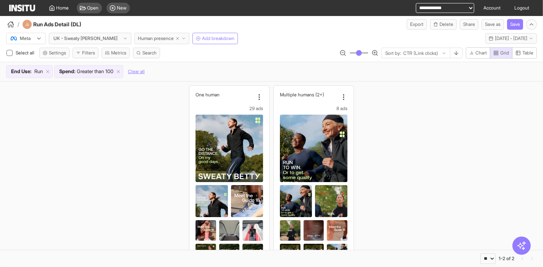
click at [140, 37] on span "Human presence" at bounding box center [156, 38] width 36 height 6
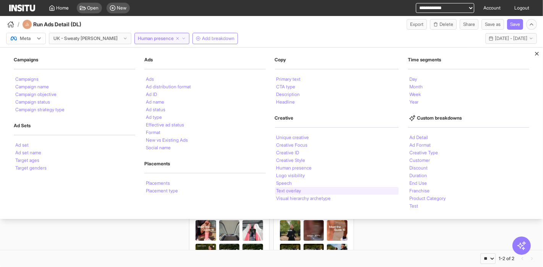
click at [292, 193] on li "Text overlay" at bounding box center [288, 191] width 25 height 5
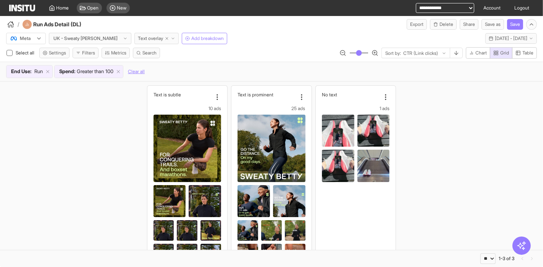
click at [138, 37] on span "Text overlay" at bounding box center [150, 38] width 25 height 6
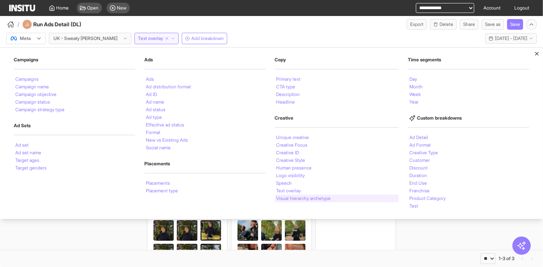
click at [311, 198] on li "Visual hierarchy archetype" at bounding box center [303, 198] width 55 height 5
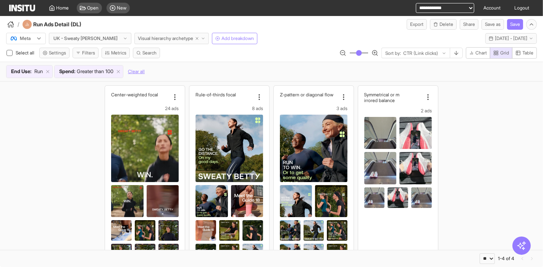
click at [153, 39] on span "Visual hierarchy archetype" at bounding box center [165, 38] width 55 height 6
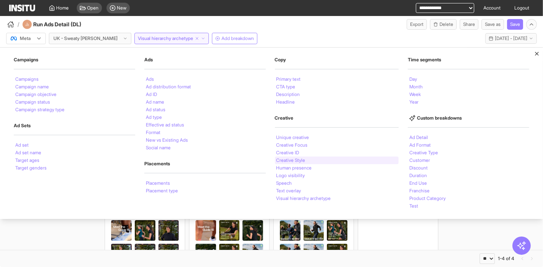
click at [308, 158] on div "Creative Style" at bounding box center [337, 161] width 124 height 8
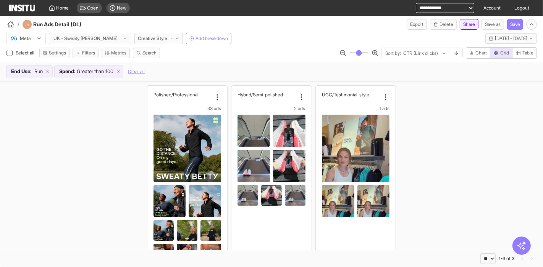
click at [465, 26] on button "Share" at bounding box center [468, 24] width 19 height 11
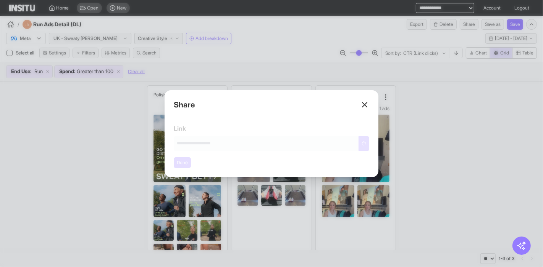
type input "**********"
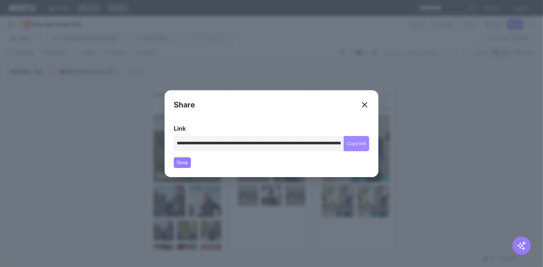
click at [363, 147] on button "Copy link" at bounding box center [356, 143] width 26 height 15
click at [464, 116] on div "Close overlay" at bounding box center [271, 133] width 543 height 267
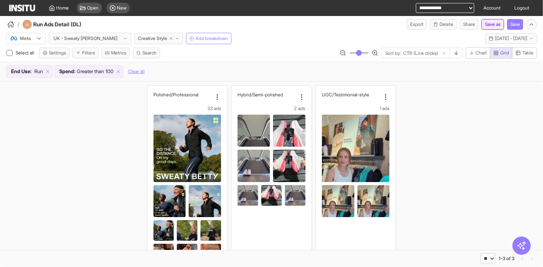
click at [494, 25] on button "Save as" at bounding box center [492, 24] width 23 height 11
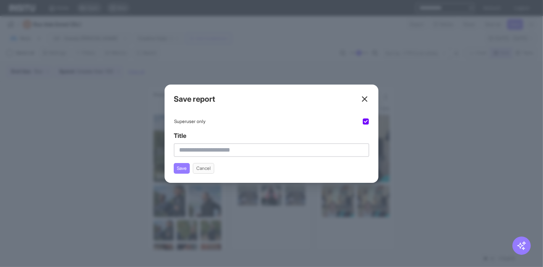
click at [244, 155] on input "Title" at bounding box center [271, 150] width 195 height 14
click at [246, 149] on input "Title" at bounding box center [271, 150] width 195 height 14
type input "**********"
click at [180, 165] on button "Save" at bounding box center [182, 168] width 16 height 11
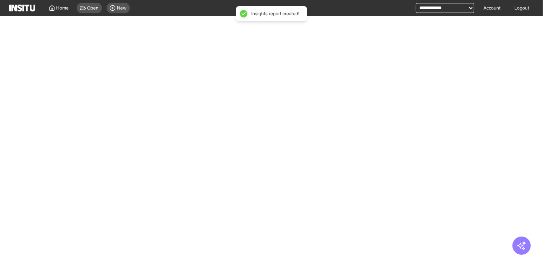
select select "**"
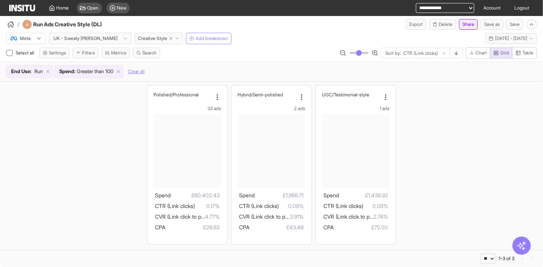
click at [467, 24] on button "Share" at bounding box center [468, 24] width 19 height 11
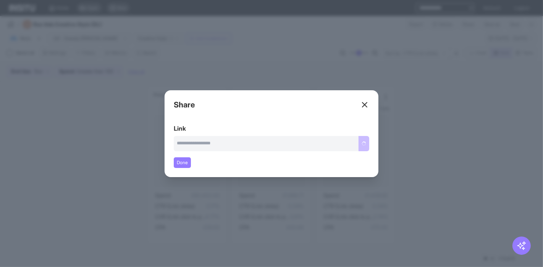
type input "**********"
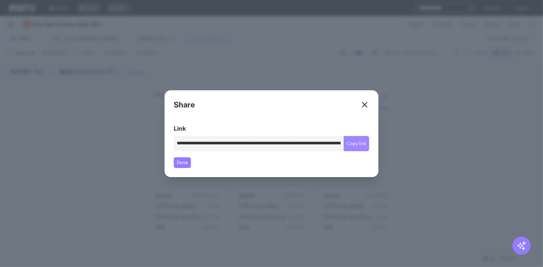
click at [361, 145] on button "Copy link" at bounding box center [356, 143] width 26 height 15
click at [70, 122] on div "Close overlay" at bounding box center [271, 133] width 543 height 267
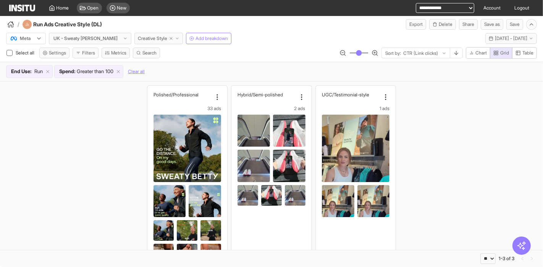
click at [138, 41] on span "Creative Style" at bounding box center [152, 38] width 29 height 6
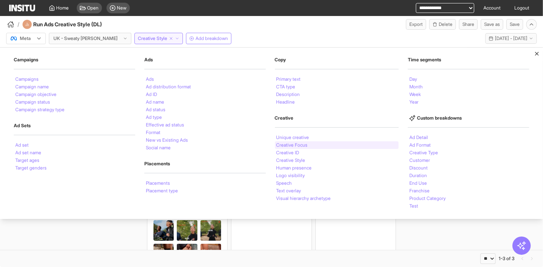
click at [305, 143] on li "Creative Focus" at bounding box center [291, 145] width 31 height 5
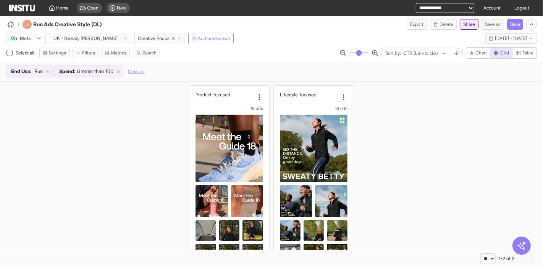
click at [465, 21] on button "Share" at bounding box center [468, 24] width 19 height 11
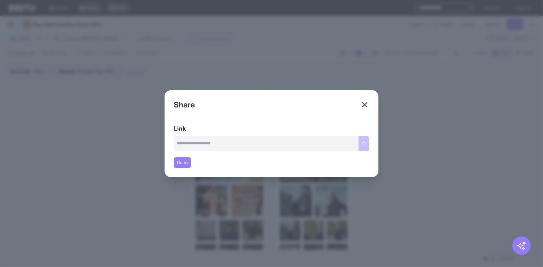
type input "**********"
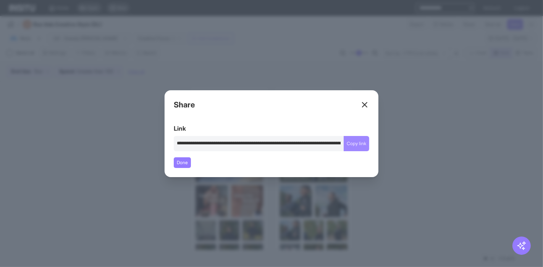
click at [357, 144] on button "Copy link" at bounding box center [356, 143] width 26 height 15
drag, startPoint x: 364, startPoint y: 104, endPoint x: 369, endPoint y: 103, distance: 5.1
click at [364, 104] on line at bounding box center [364, 105] width 5 height 5
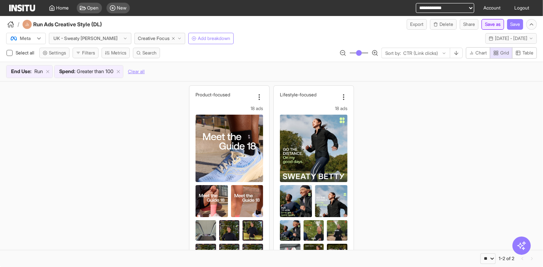
click at [493, 24] on button "Save as" at bounding box center [492, 24] width 23 height 11
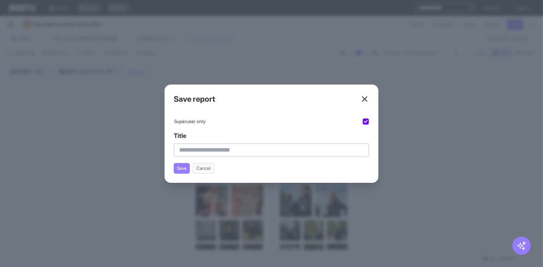
click at [228, 150] on input "Title" at bounding box center [271, 150] width 195 height 14
type input "**********"
click at [180, 166] on button "Save" at bounding box center [182, 168] width 16 height 11
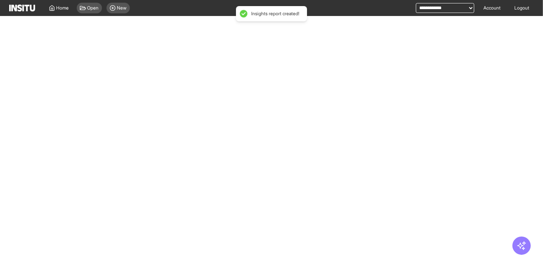
select select "**"
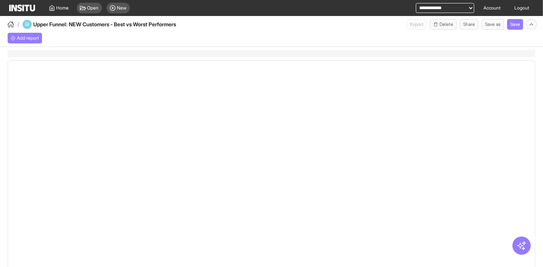
select select "**"
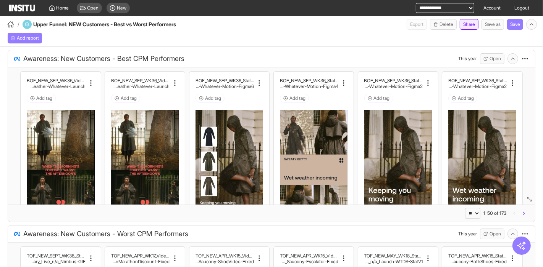
click at [467, 23] on button "Share" at bounding box center [468, 24] width 19 height 11
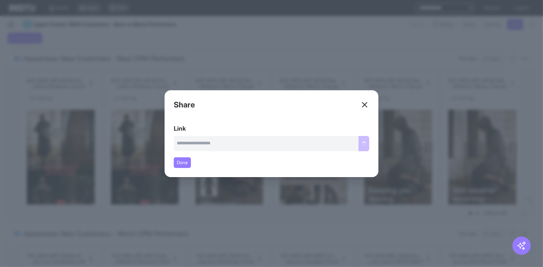
type input "**********"
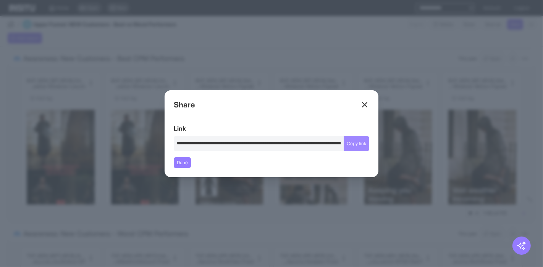
click at [364, 144] on button "Copy link" at bounding box center [356, 143] width 26 height 15
click at [277, 40] on div "Close overlay" at bounding box center [271, 133] width 543 height 267
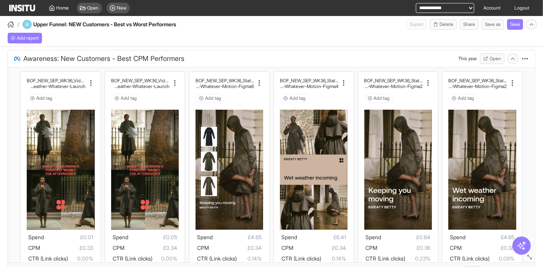
drag, startPoint x: 523, startPoint y: 201, endPoint x: 526, endPoint y: 259, distance: 58.5
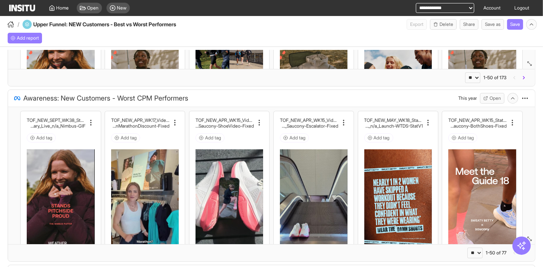
scroll to position [212, 0]
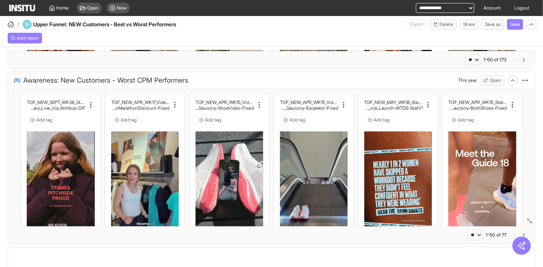
select select "**"
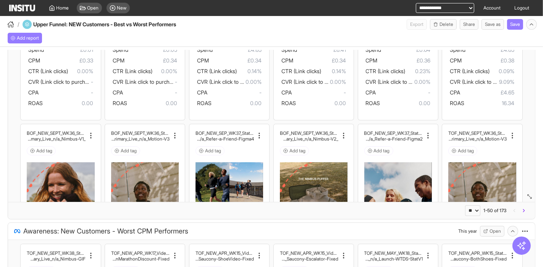
scroll to position [0, 0]
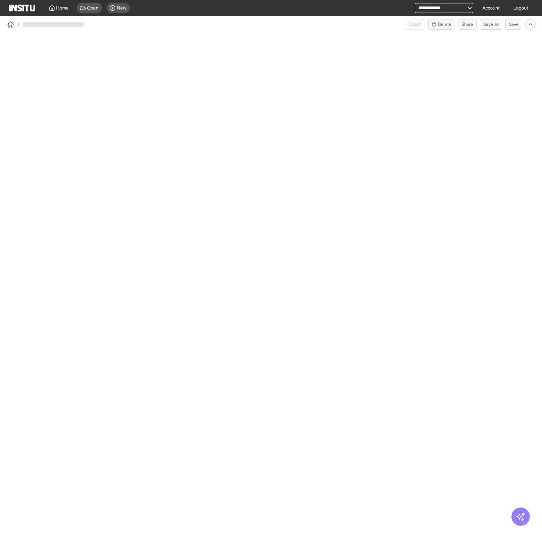
select select "**"
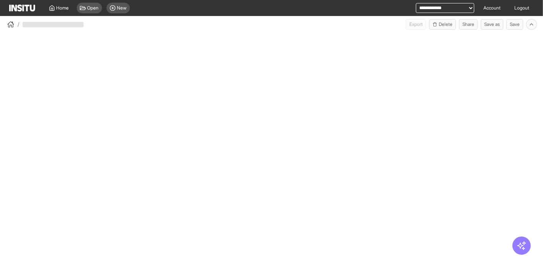
select select "**"
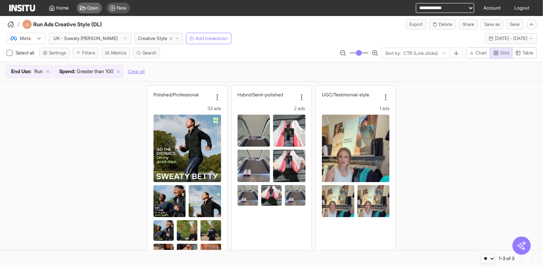
click at [92, 7] on span "Open" at bounding box center [92, 8] width 11 height 6
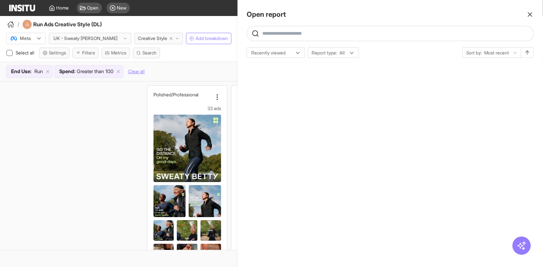
click at [334, 34] on input "text" at bounding box center [396, 34] width 268 height 6
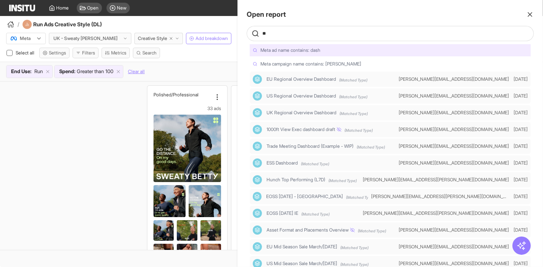
type input "*"
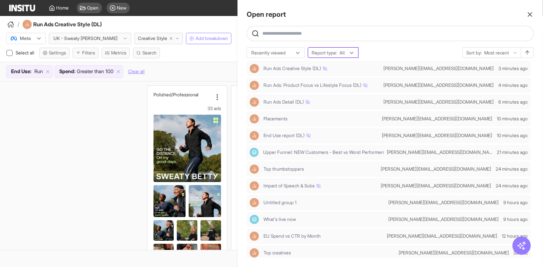
click at [342, 51] on div at bounding box center [341, 53] width 7 height 8
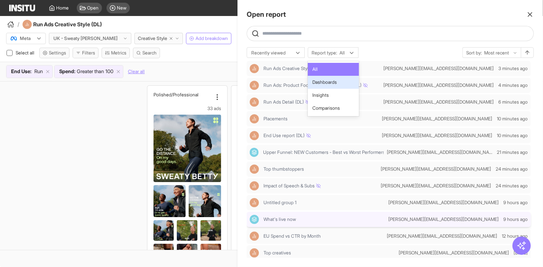
click at [347, 80] on span "Dashboards" at bounding box center [333, 82] width 42 height 7
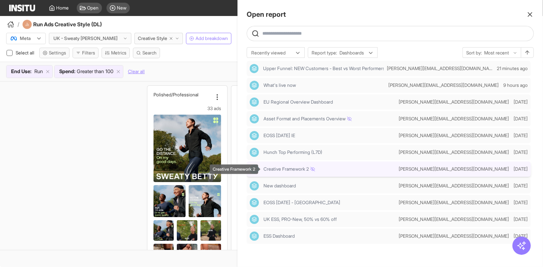
click at [379, 169] on div "Creative Framework 2" at bounding box center [329, 169] width 132 height 6
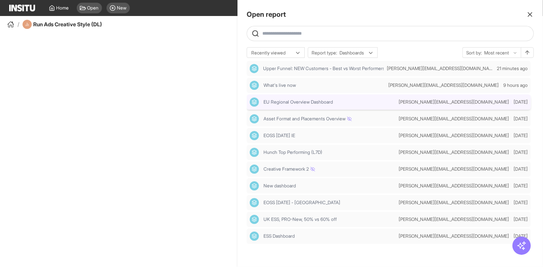
click at [367, 106] on div "EU Regional Overview Dashboard" at bounding box center [323, 102] width 146 height 9
select select "**"
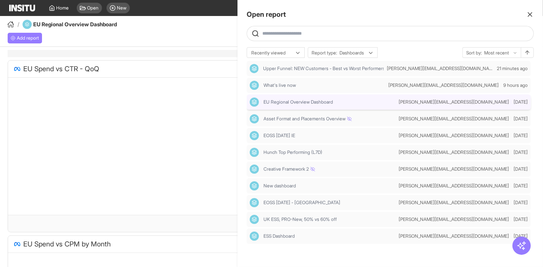
select select "**"
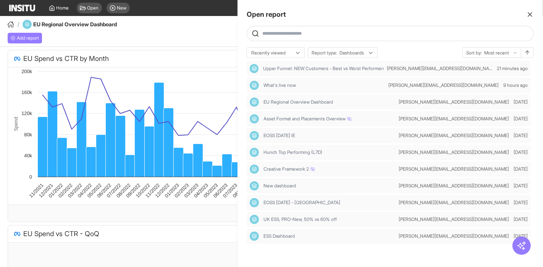
click at [204, 212] on div at bounding box center [271, 133] width 543 height 267
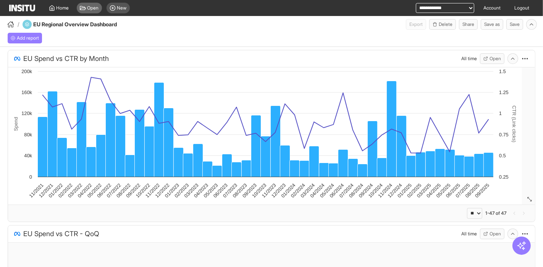
click at [96, 10] on span "Open" at bounding box center [92, 8] width 11 height 6
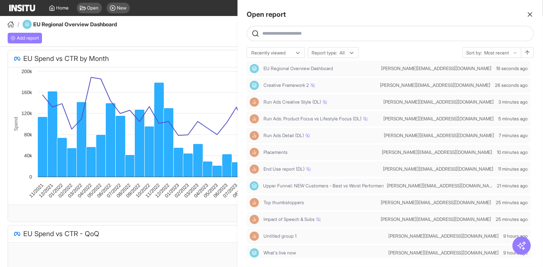
click at [175, 36] on div at bounding box center [271, 133] width 543 height 267
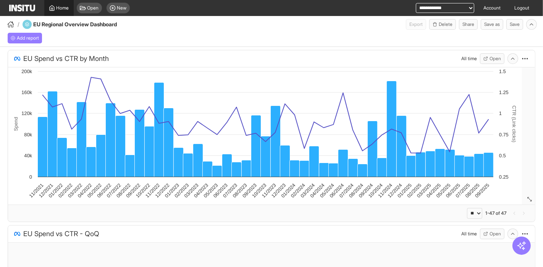
click at [63, 11] on link "Home" at bounding box center [58, 8] width 29 height 16
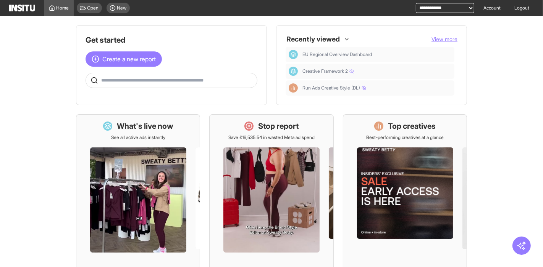
click at [446, 38] on span "View more" at bounding box center [444, 39] width 26 height 6
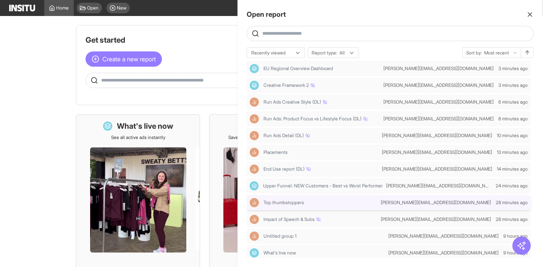
click at [316, 207] on div "Top thumbstoppers" at bounding box center [314, 202] width 128 height 9
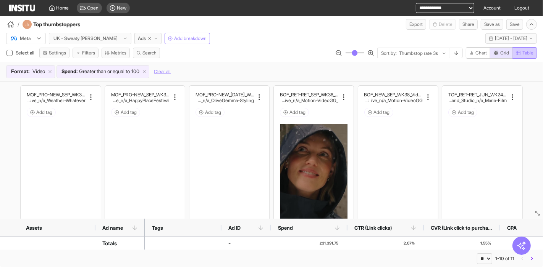
click at [527, 52] on span "Table" at bounding box center [527, 53] width 11 height 6
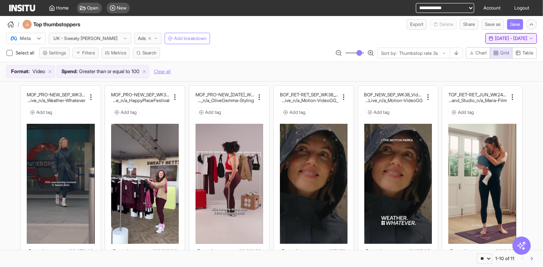
click at [496, 38] on span "[DATE] - [DATE]" at bounding box center [510, 38] width 32 height 6
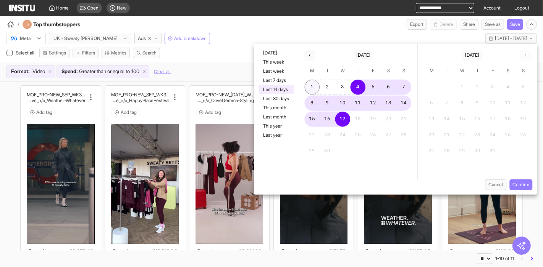
drag, startPoint x: 312, startPoint y: 87, endPoint x: 348, endPoint y: 93, distance: 36.4
click at [312, 87] on button "1" at bounding box center [311, 87] width 15 height 15
click at [406, 103] on button "14" at bounding box center [403, 103] width 15 height 15
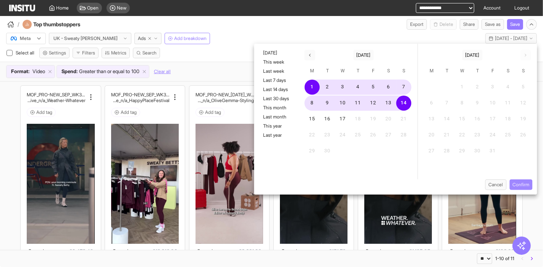
click at [526, 185] on button "Confirm" at bounding box center [520, 185] width 23 height 11
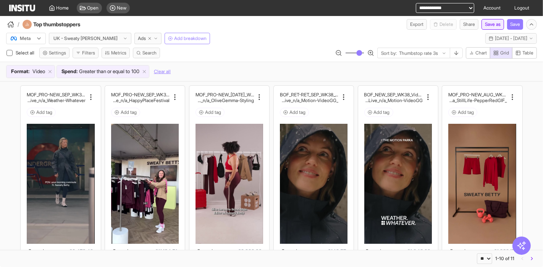
click at [493, 22] on button "Save as" at bounding box center [492, 24] width 23 height 11
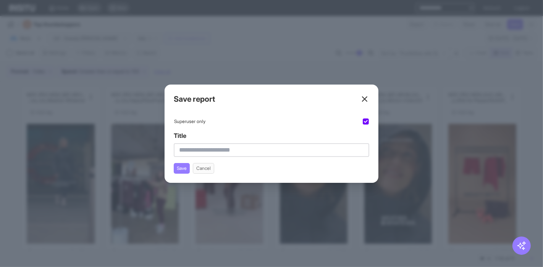
click at [316, 145] on input "Title" at bounding box center [271, 150] width 195 height 14
type input "**********"
click at [174, 174] on div "**********" at bounding box center [271, 134] width 214 height 98
click at [176, 171] on button "Save" at bounding box center [182, 168] width 16 height 11
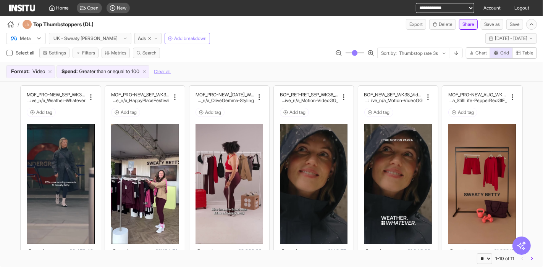
click at [465, 26] on button "Share" at bounding box center [468, 24] width 19 height 11
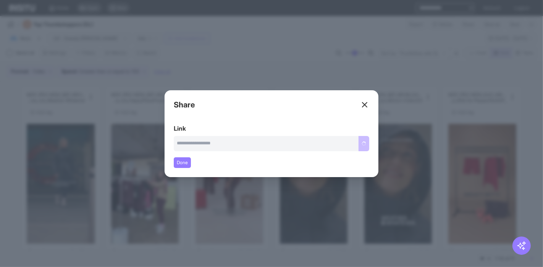
type input "**********"
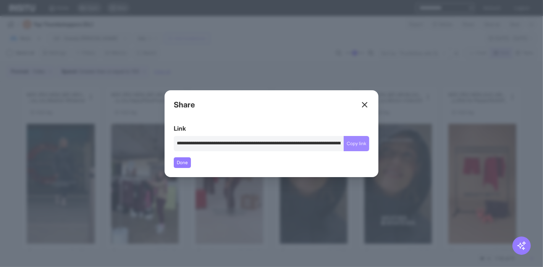
click at [363, 145] on button "Copy link" at bounding box center [356, 143] width 26 height 15
click at [261, 49] on div "Close overlay" at bounding box center [271, 133] width 543 height 267
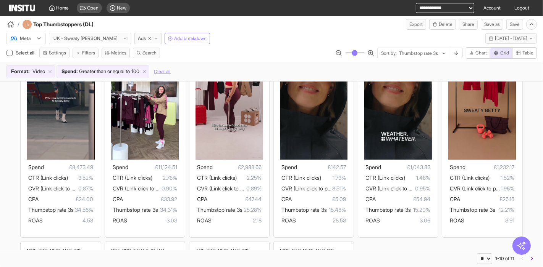
scroll to position [85, 0]
click at [107, 70] on span "Greater than or equal to" at bounding box center [104, 72] width 51 height 8
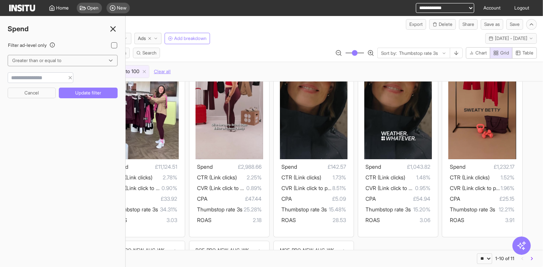
drag, startPoint x: 21, startPoint y: 76, endPoint x: 14, endPoint y: 76, distance: 7.2
click at [14, 76] on input "***" at bounding box center [36, 78] width 56 height 8
type input "***"
click at [93, 93] on button "Update filter" at bounding box center [88, 93] width 59 height 11
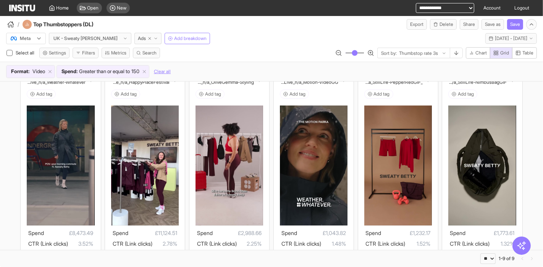
scroll to position [103, 0]
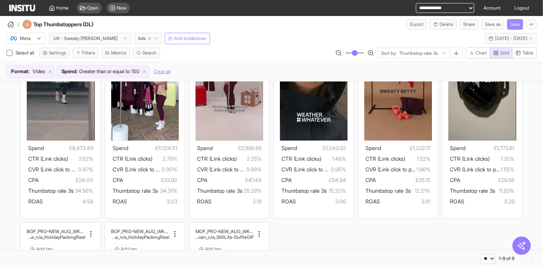
click at [519, 26] on button "Save" at bounding box center [515, 24] width 16 height 11
click at [518, 25] on button "Save" at bounding box center [515, 24] width 16 height 11
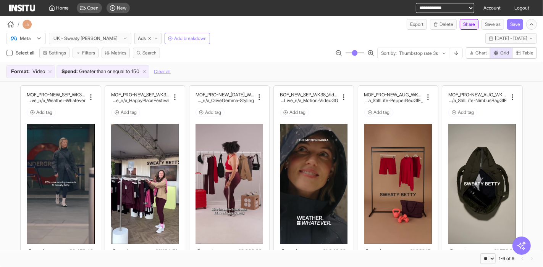
click at [465, 25] on button "Share" at bounding box center [468, 24] width 19 height 11
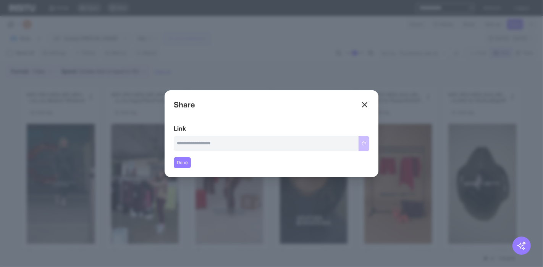
type input "**********"
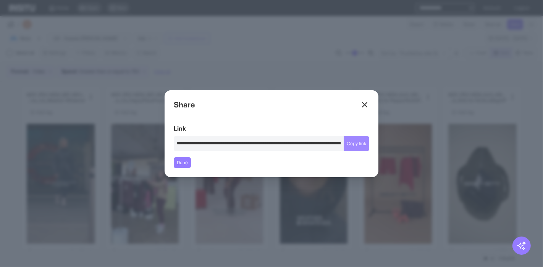
click at [359, 142] on button "Copy link" at bounding box center [356, 143] width 26 height 15
click at [96, 104] on div "Close overlay" at bounding box center [271, 133] width 543 height 267
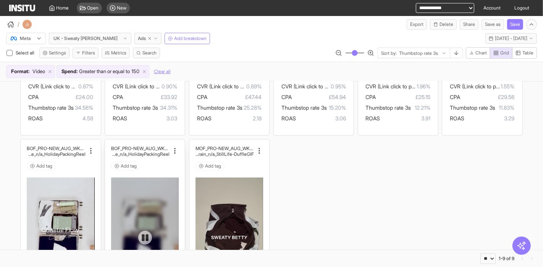
scroll to position [103, 0]
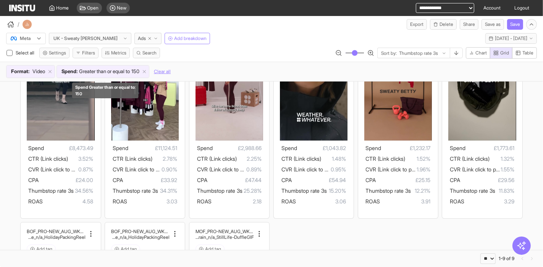
click at [123, 69] on span "Greater than or equal to" at bounding box center [104, 72] width 51 height 8
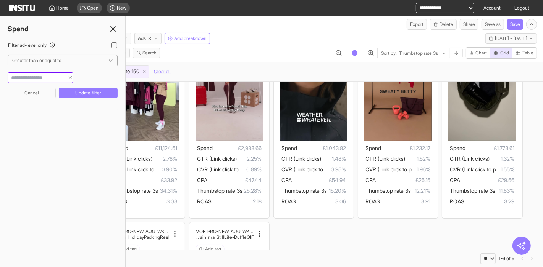
drag, startPoint x: 39, startPoint y: 72, endPoint x: 10, endPoint y: 74, distance: 29.5
click at [13, 75] on div "***" at bounding box center [41, 77] width 66 height 11
click at [34, 77] on input "***" at bounding box center [36, 78] width 56 height 8
click at [26, 77] on input "***" at bounding box center [36, 78] width 56 height 8
drag, startPoint x: 26, startPoint y: 77, endPoint x: 2, endPoint y: 76, distance: 23.7
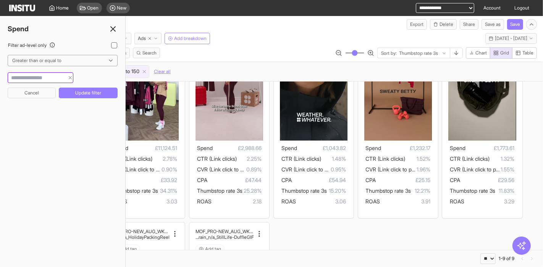
click at [2, 76] on div "Filter ad-level only Greater than or equal to *** Cancel Update filter" at bounding box center [62, 76] width 125 height 69
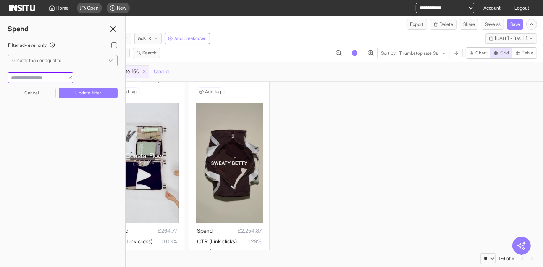
scroll to position [315, 0]
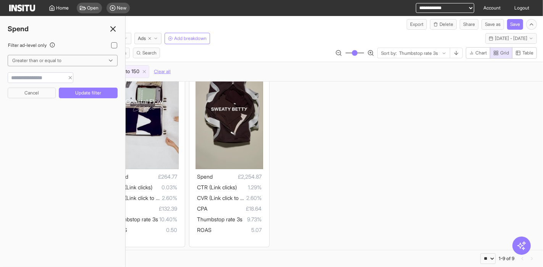
click at [313, 156] on div "MOF_PRO-NEW_SEP_WK36_Video_60sUnder_WeatherWhatever_O uterwear_MultiFran_SparkA…" at bounding box center [271, 9] width 543 height 485
click at [113, 26] on icon at bounding box center [112, 28] width 9 height 9
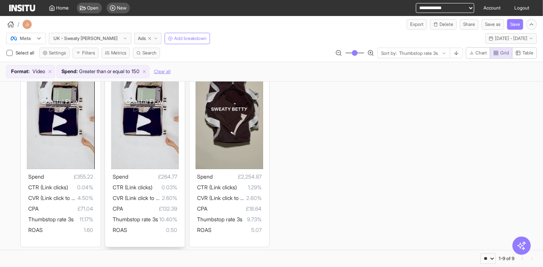
scroll to position [230, 0]
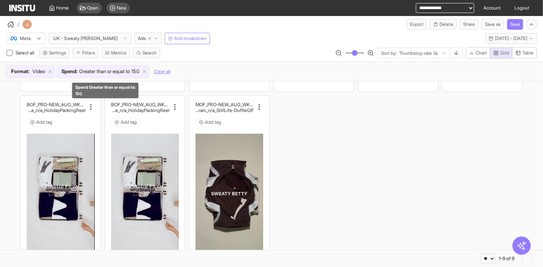
click at [124, 77] on div "Spend : Greater than or equal to 150" at bounding box center [103, 72] width 92 height 12
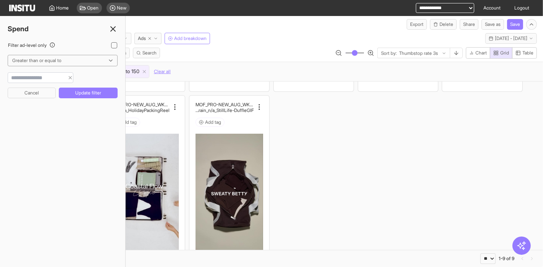
drag, startPoint x: 25, startPoint y: 76, endPoint x: 6, endPoint y: 74, distance: 19.1
click at [6, 74] on div "Filter ad-level only Greater than or equal to *** Cancel Update filter" at bounding box center [62, 76] width 125 height 69
type input "***"
click at [97, 94] on button "Update filter" at bounding box center [88, 93] width 59 height 11
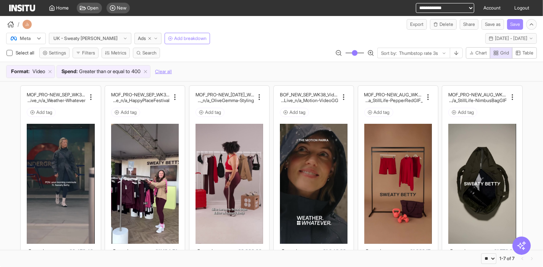
click at [518, 24] on button "Save" at bounding box center [515, 24] width 16 height 11
click at [467, 26] on button "Share" at bounding box center [468, 24] width 19 height 11
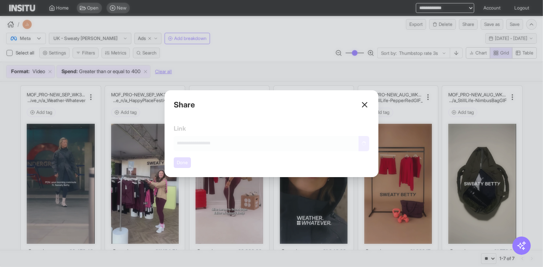
type input "**********"
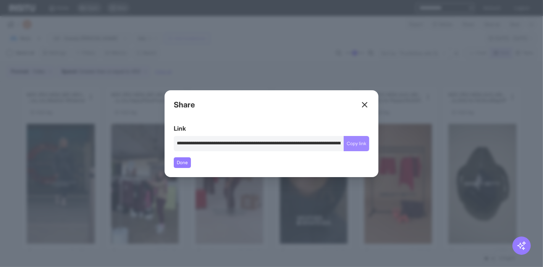
click at [357, 141] on button "Copy link" at bounding box center [356, 143] width 26 height 15
click at [340, 56] on div "Close overlay" at bounding box center [271, 133] width 543 height 267
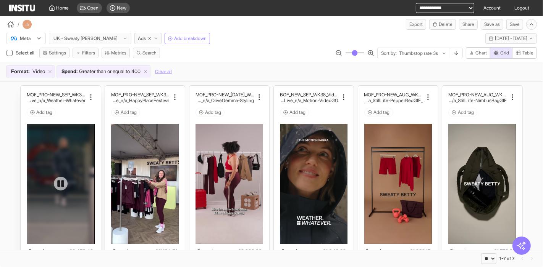
click at [66, 137] on div at bounding box center [61, 184] width 68 height 120
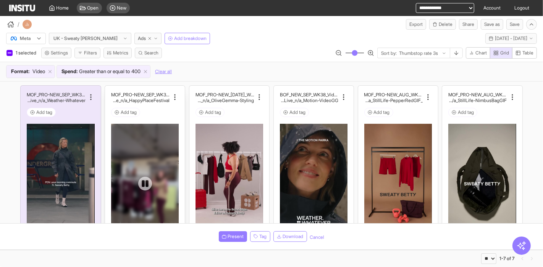
click at [154, 125] on div at bounding box center [145, 184] width 68 height 120
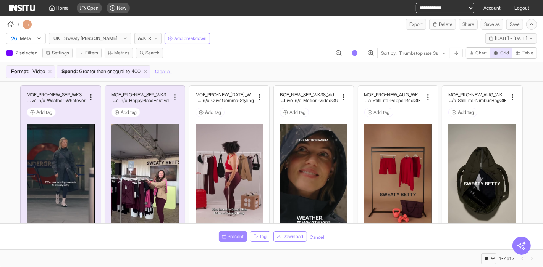
click at [232, 240] on button "Present" at bounding box center [233, 237] width 28 height 11
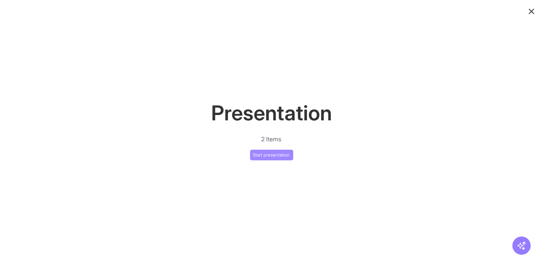
click at [276, 159] on button "Start presentation" at bounding box center [271, 155] width 43 height 11
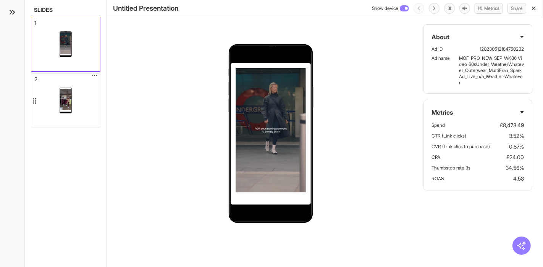
click at [65, 95] on div at bounding box center [66, 99] width 12 height 21
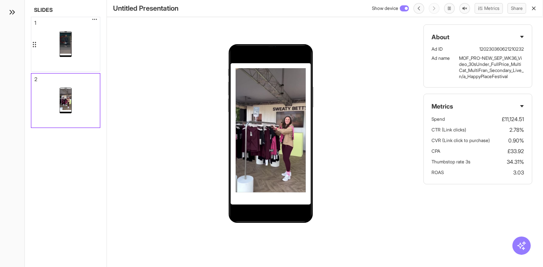
click at [68, 40] on div at bounding box center [66, 42] width 12 height 21
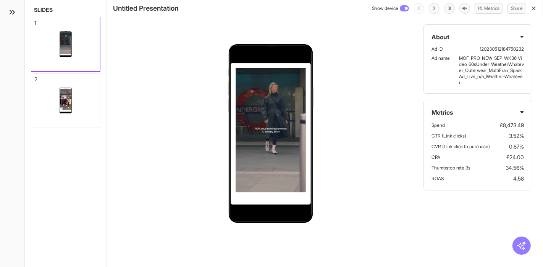
click at [537, 7] on div "Untitled Presentation Show device Metrics Share" at bounding box center [325, 8] width 436 height 17
click at [533, 6] on icon "button" at bounding box center [533, 8] width 6 height 6
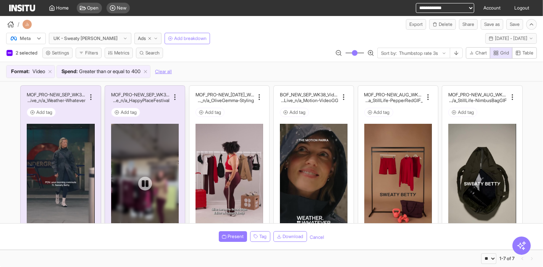
click at [138, 154] on div at bounding box center [145, 184] width 68 height 120
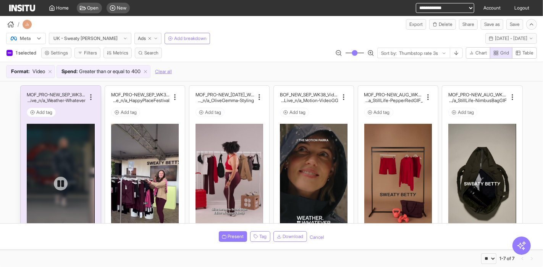
click at [71, 149] on div at bounding box center [61, 184] width 68 height 120
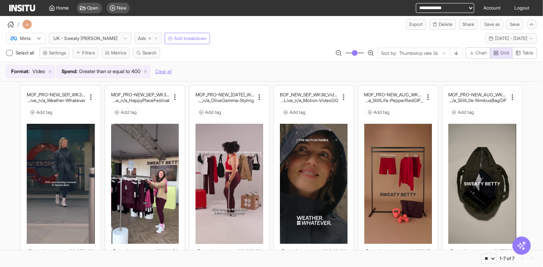
click at [138, 37] on span "Ads" at bounding box center [142, 38] width 8 height 6
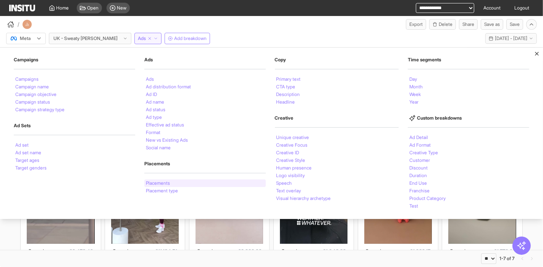
click at [155, 184] on li "Placements" at bounding box center [158, 183] width 24 height 5
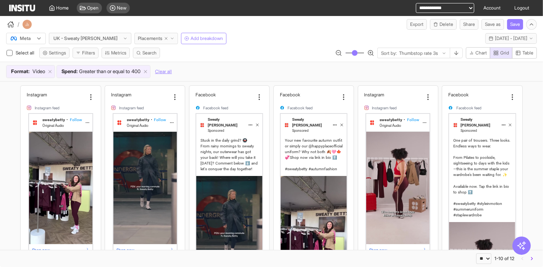
click at [138, 35] on span "Placements" at bounding box center [150, 38] width 24 height 6
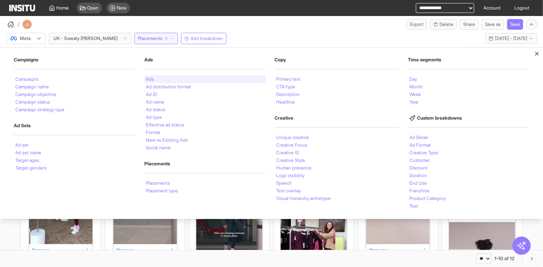
click at [166, 78] on div "Ads" at bounding box center [204, 80] width 121 height 8
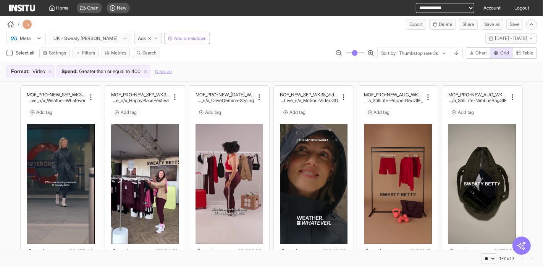
click at [261, 34] on div "Meta UK - Sweaty Betty Ads Add breakdown Mon 1 - Sun 14 Sep, 2025 1 Sep 25 - 14…" at bounding box center [271, 37] width 543 height 14
click at [63, 8] on span "Home" at bounding box center [62, 8] width 13 height 6
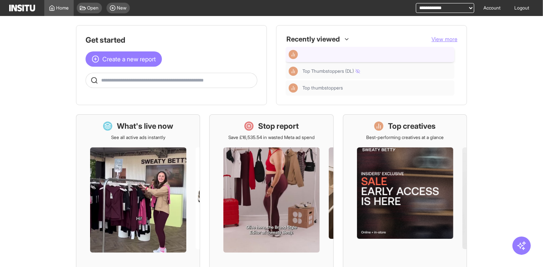
click at [339, 55] on div at bounding box center [369, 54] width 163 height 9
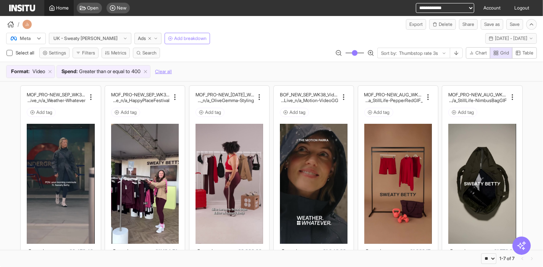
click at [57, 8] on span "Home" at bounding box center [62, 8] width 13 height 6
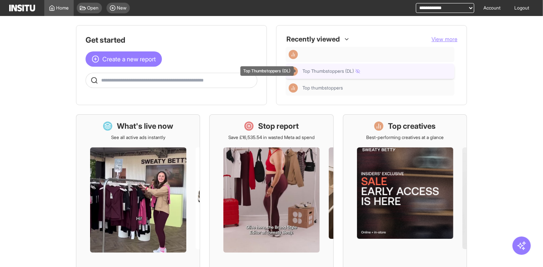
click at [339, 73] on span "Top Thumbstoppers (DL)" at bounding box center [331, 71] width 58 height 6
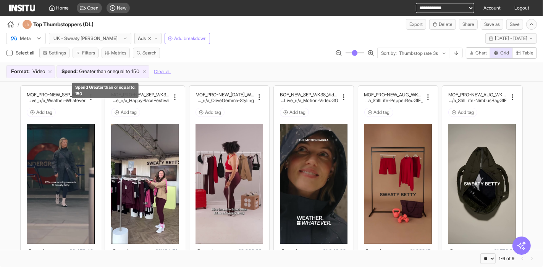
click at [119, 71] on span "Greater than or equal to" at bounding box center [104, 72] width 51 height 8
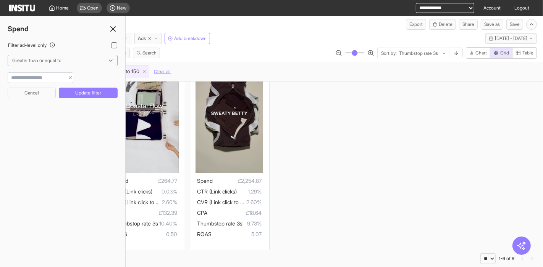
scroll to position [315, 0]
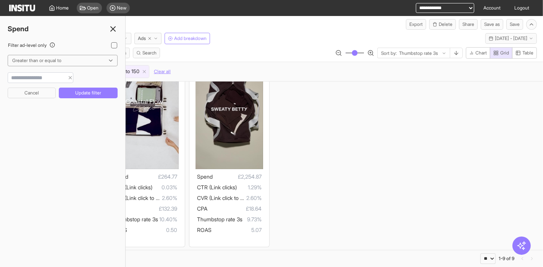
click at [19, 79] on input "***" at bounding box center [36, 78] width 56 height 8
click at [12, 78] on input "***" at bounding box center [36, 78] width 56 height 8
type input "***"
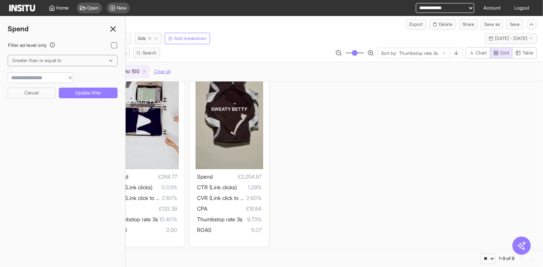
click at [96, 90] on button "Update filter" at bounding box center [88, 93] width 59 height 11
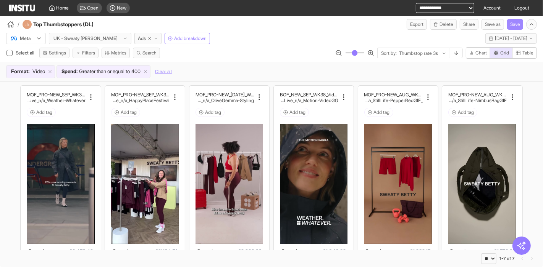
click at [513, 26] on button "Save" at bounding box center [515, 24] width 16 height 11
click at [59, 6] on span "Home" at bounding box center [62, 8] width 13 height 6
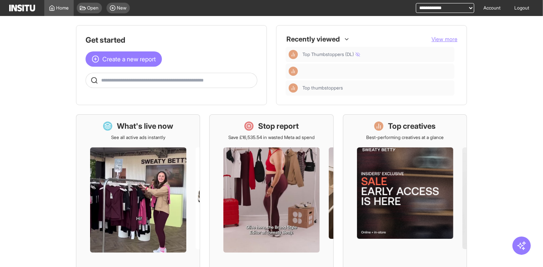
click at [452, 39] on span "View more" at bounding box center [444, 39] width 26 height 6
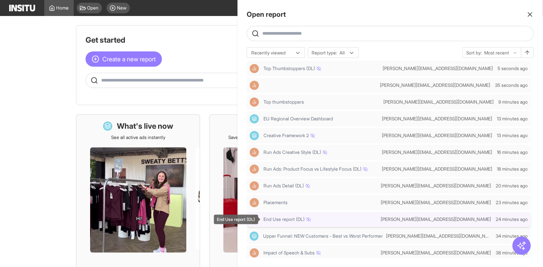
click at [292, 221] on span "End Use report (DL)" at bounding box center [286, 220] width 47 height 6
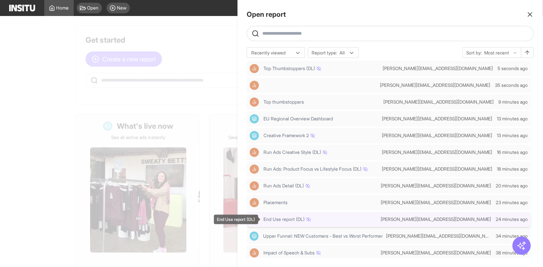
select select "**"
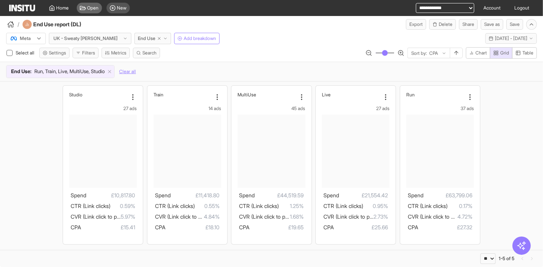
click at [88, 10] on span "Open" at bounding box center [92, 8] width 11 height 6
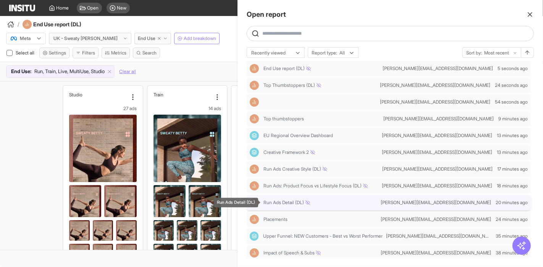
click at [288, 205] on span "Run Ads Detail (DL)" at bounding box center [286, 203] width 47 height 6
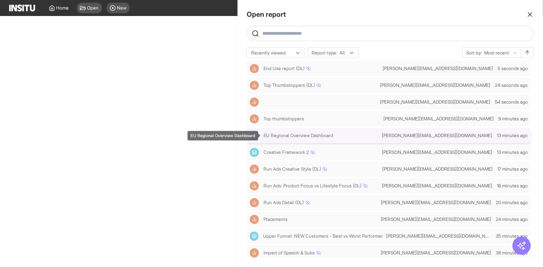
select select "**"
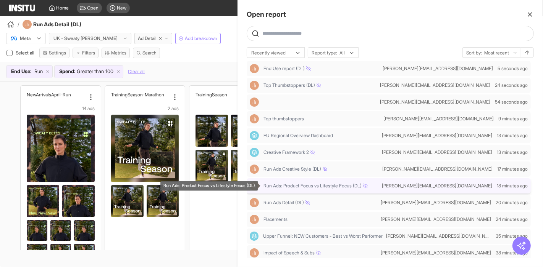
click at [304, 185] on span "Run Ads: Product Focus vs Lifestyle Focus (DL)" at bounding box center [315, 186] width 104 height 6
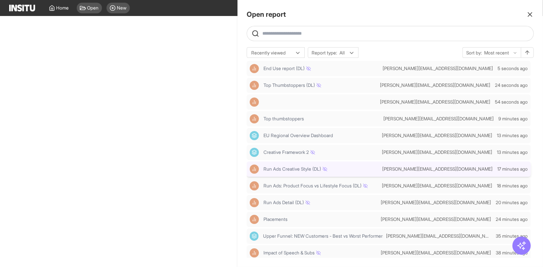
select select "**"
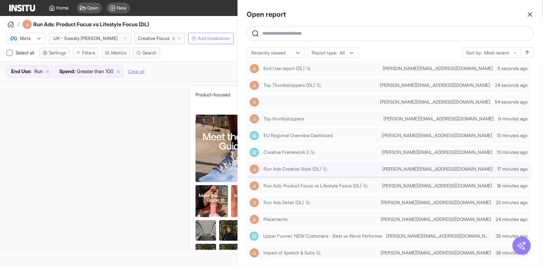
click at [303, 166] on div "Run Ads Creative Style (DL)" at bounding box center [314, 169] width 129 height 9
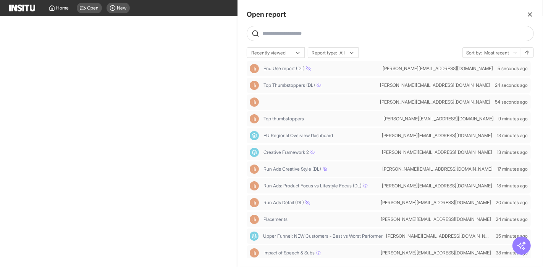
select select "**"
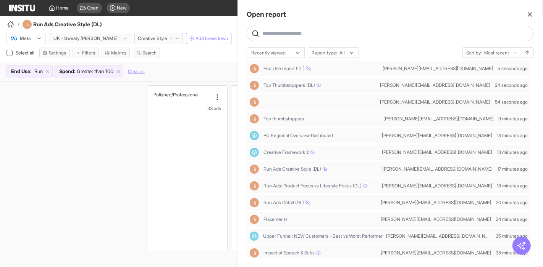
click at [217, 23] on div at bounding box center [271, 133] width 543 height 267
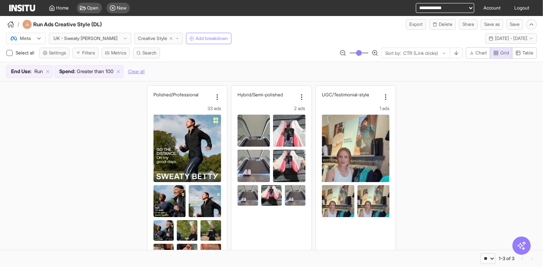
click at [138, 37] on span "Creative Style" at bounding box center [152, 38] width 29 height 6
click at [431, 235] on div "Polished/Professional 33 ads Spend £60,402.43 CTR (Link clicks) 0.17% CVR (Link…" at bounding box center [271, 203] width 543 height 243
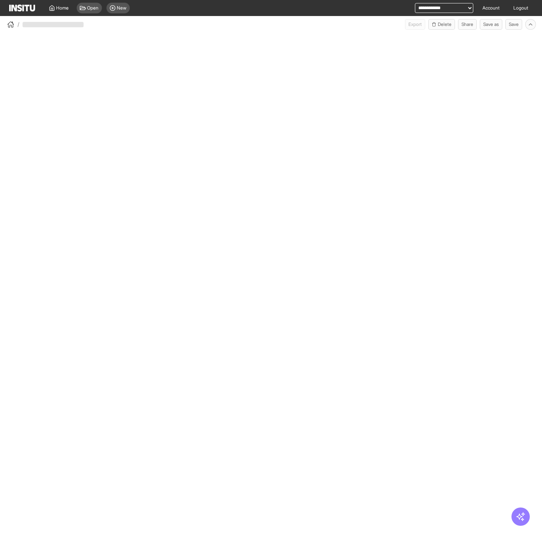
select select "**"
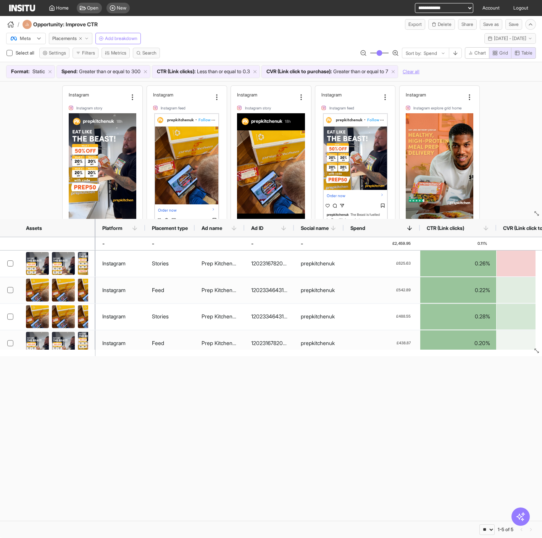
click at [436, 6] on select "**********" at bounding box center [444, 8] width 58 height 10
select select "**********"
click at [415, 3] on select "**********" at bounding box center [444, 8] width 58 height 10
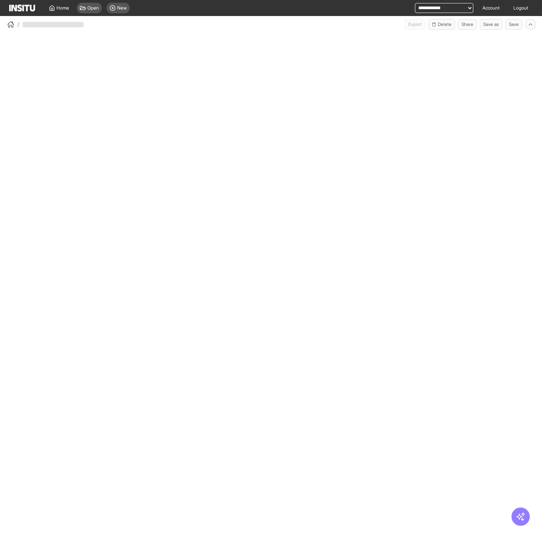
select select "**"
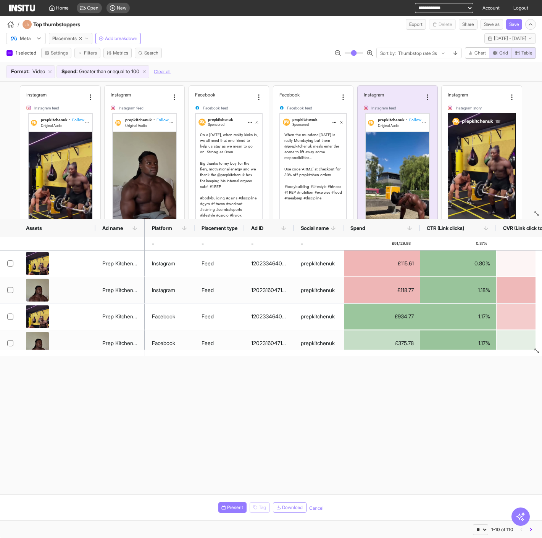
click at [433, 6] on select "**********" at bounding box center [444, 8] width 58 height 10
select select "**********"
click at [415, 3] on select "**********" at bounding box center [444, 8] width 58 height 10
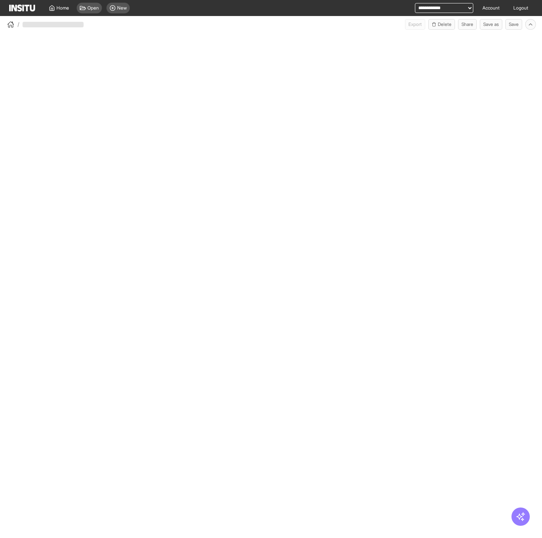
select select "**"
